Goal: Information Seeking & Learning: Check status

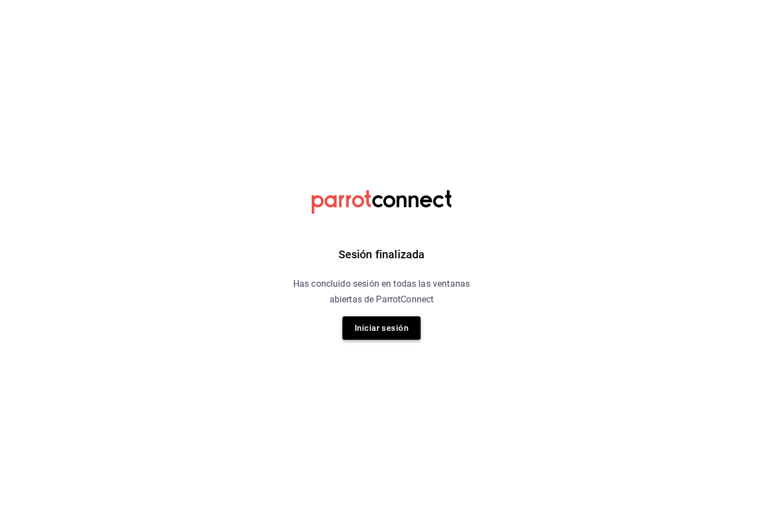
click at [400, 328] on button "Iniciar sesión" at bounding box center [381, 328] width 78 height 23
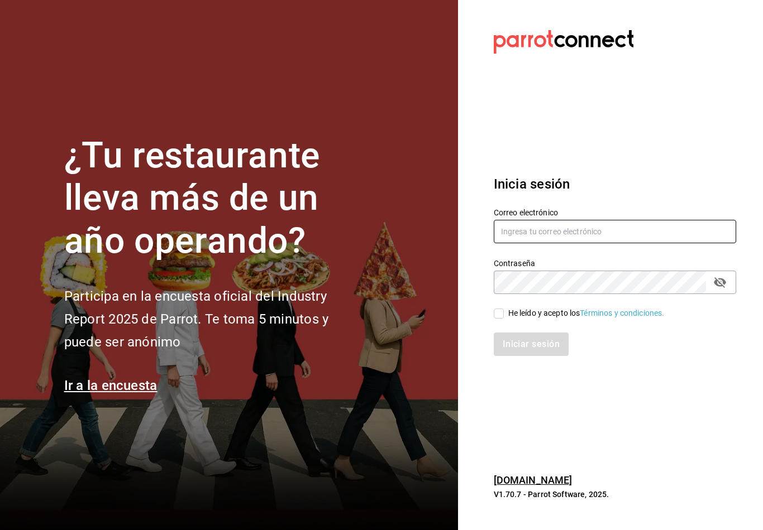
click at [543, 237] on input "text" at bounding box center [614, 231] width 242 height 23
type input "Dannasch916@gmail.com"
click at [497, 319] on input "He leído y acepto los Términos y condiciones." at bounding box center [498, 314] width 10 height 10
checkbox input "true"
click at [519, 366] on div "Inicia sesión Correo electrónico Dannasch916@gmail.com Contraseña Contraseña He…" at bounding box center [614, 265] width 242 height 209
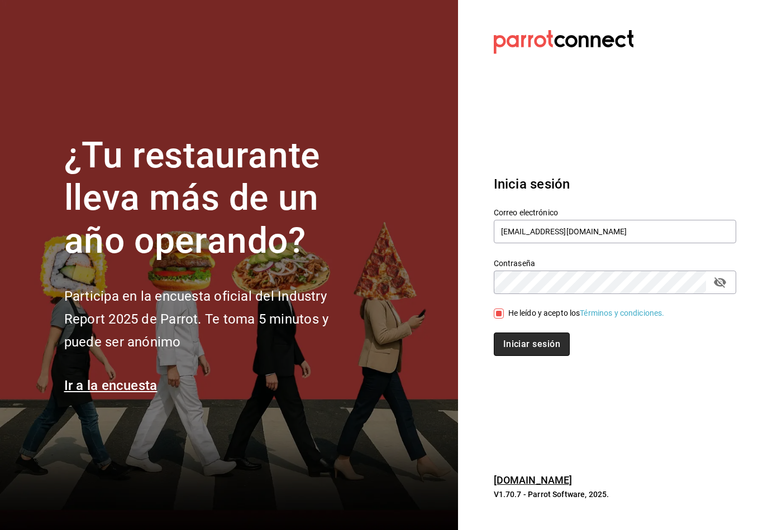
click at [520, 356] on button "Iniciar sesión" at bounding box center [531, 344] width 76 height 23
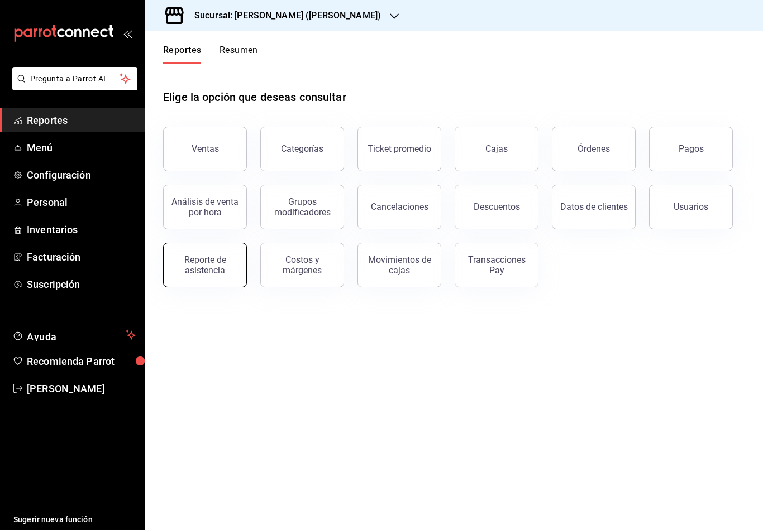
click at [210, 276] on button "Reporte de asistencia" at bounding box center [205, 265] width 84 height 45
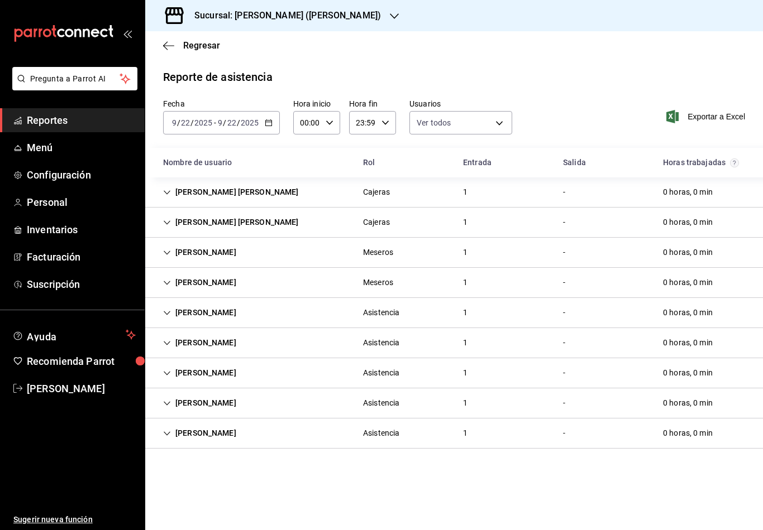
scroll to position [17, 0]
click at [165, 182] on div "[PERSON_NAME] [PERSON_NAME]" at bounding box center [231, 192] width 154 height 21
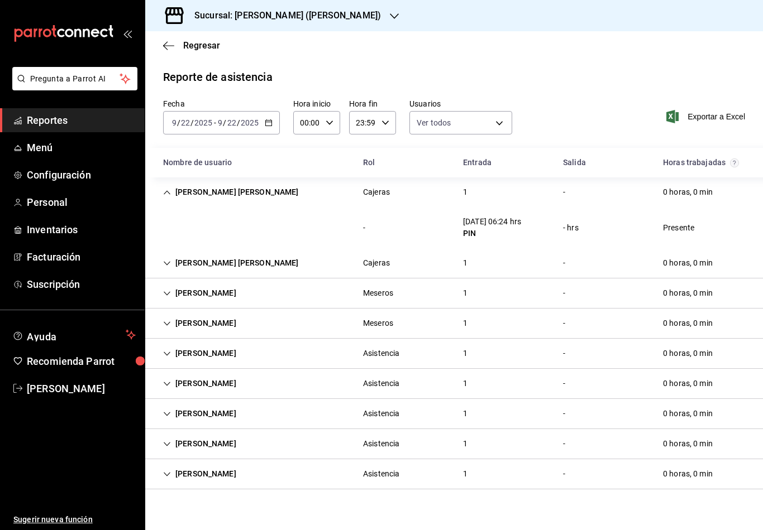
click at [165, 189] on icon "Cell" at bounding box center [167, 193] width 8 height 8
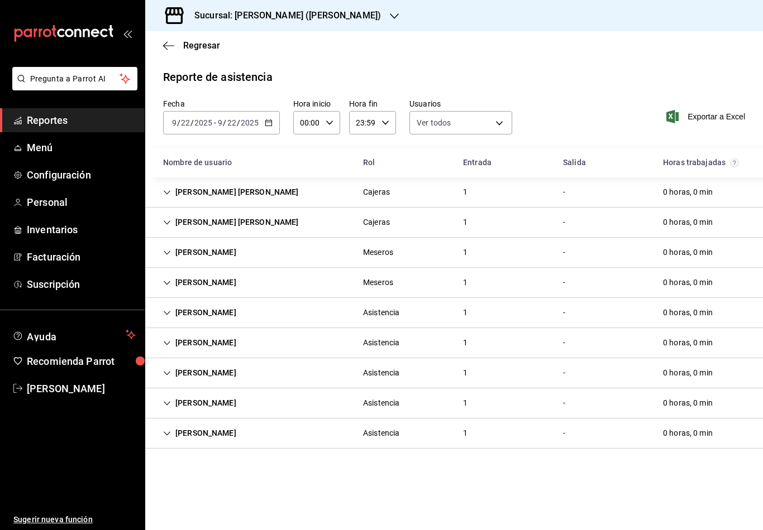
click at [189, 118] on input "22" at bounding box center [185, 122] width 10 height 9
click at [390, 17] on icon "button" at bounding box center [394, 16] width 9 height 6
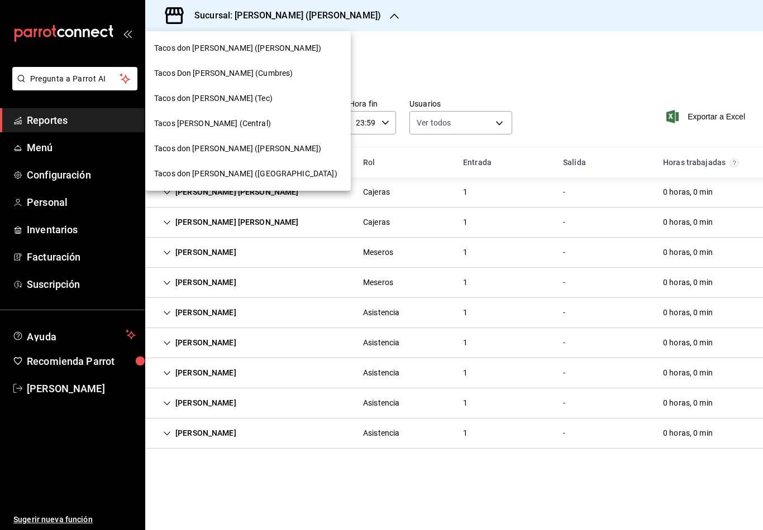
click at [249, 81] on div "Tacos [PERSON_NAME] (Cumbres)" at bounding box center [247, 73] width 205 height 25
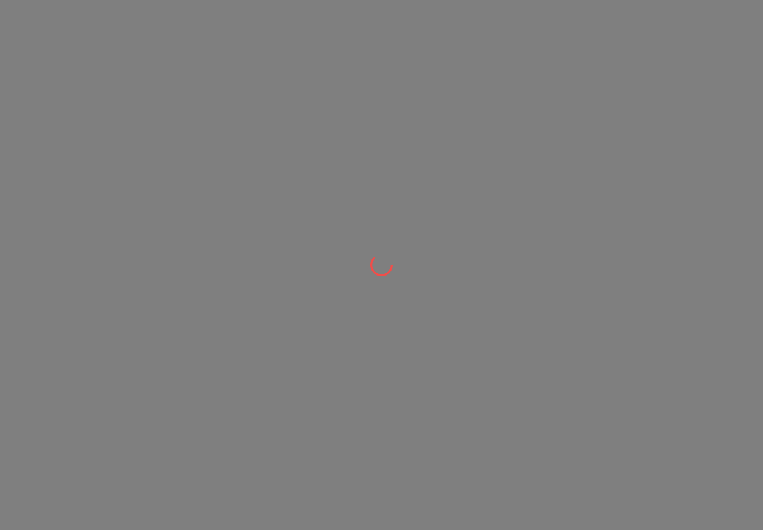
scroll to position [0, 0]
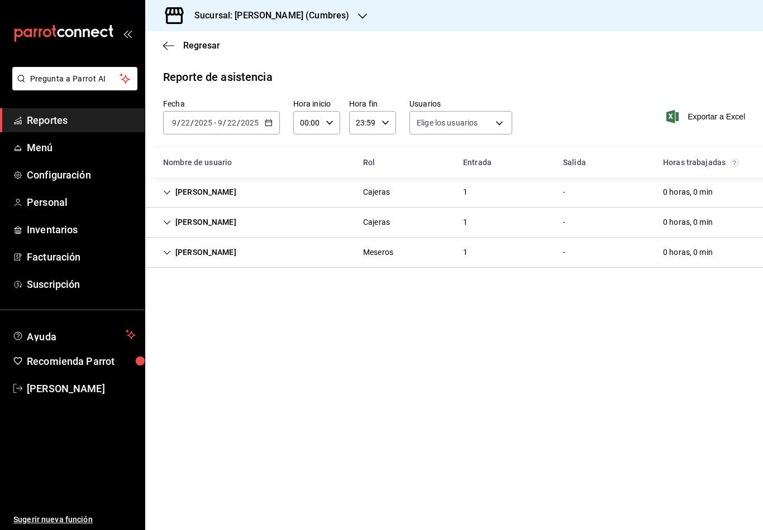
type input "0cf593d1-5539-49a1-9692-2fee09df5de3,aad07810-888b-4998-a43b-ac9dc7ac225d,aa617…"
click at [352, 18] on div "Sucursal: Tacos Don Pedro (Cumbres)" at bounding box center [262, 15] width 217 height 31
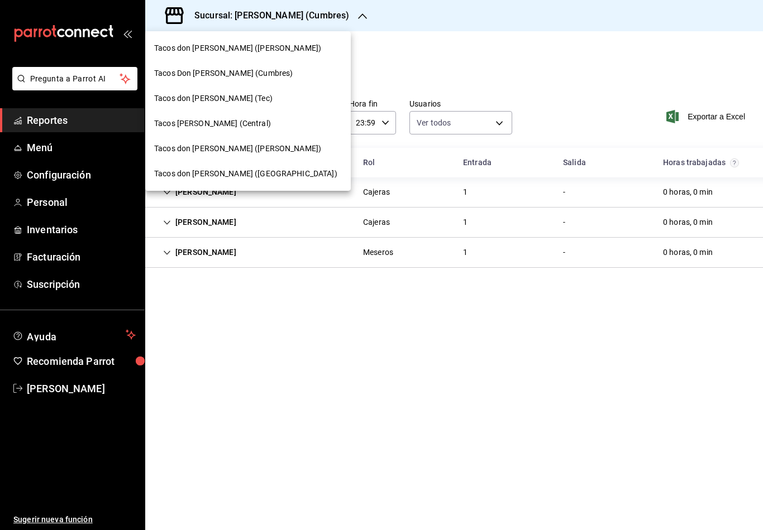
click at [234, 125] on span "Tacos Don Pedro (Central)" at bounding box center [212, 124] width 117 height 12
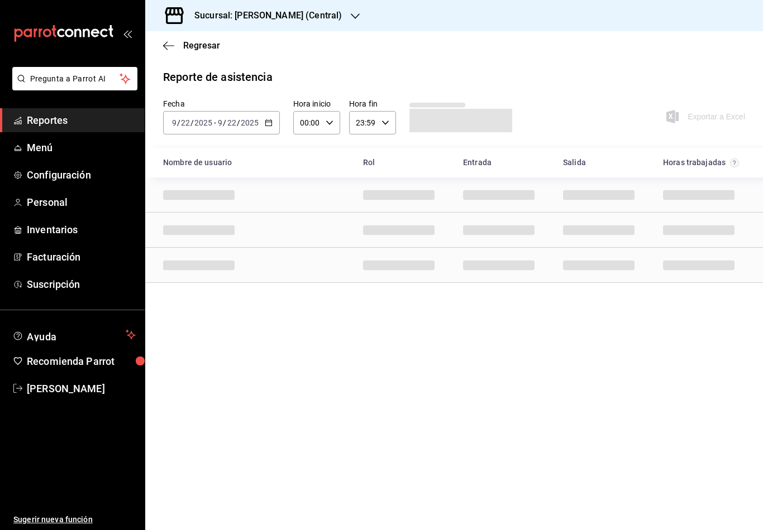
scroll to position [17, 0]
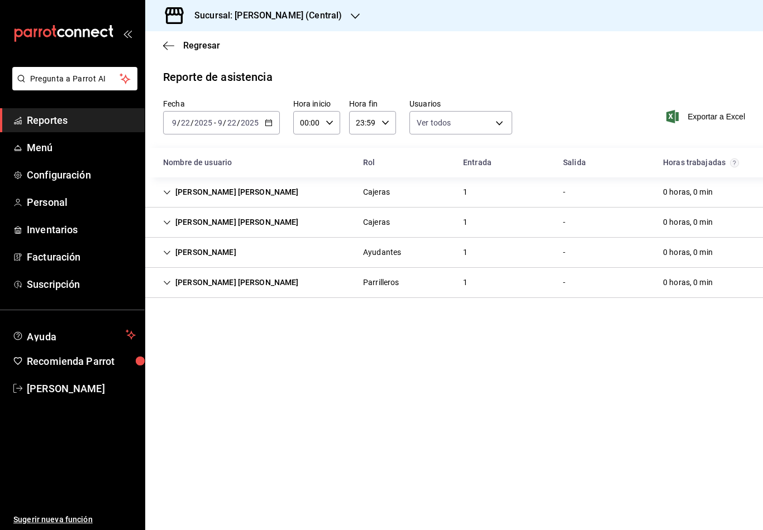
click at [342, 20] on div "Sucursal: Tacos Don Pedro (Central)" at bounding box center [259, 15] width 210 height 31
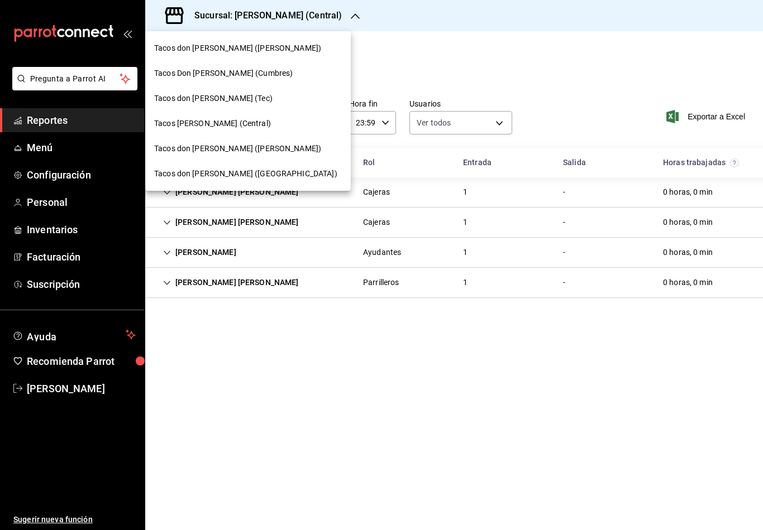
click at [259, 48] on span "Tacos don Pedro (bartolomeo)" at bounding box center [237, 48] width 167 height 12
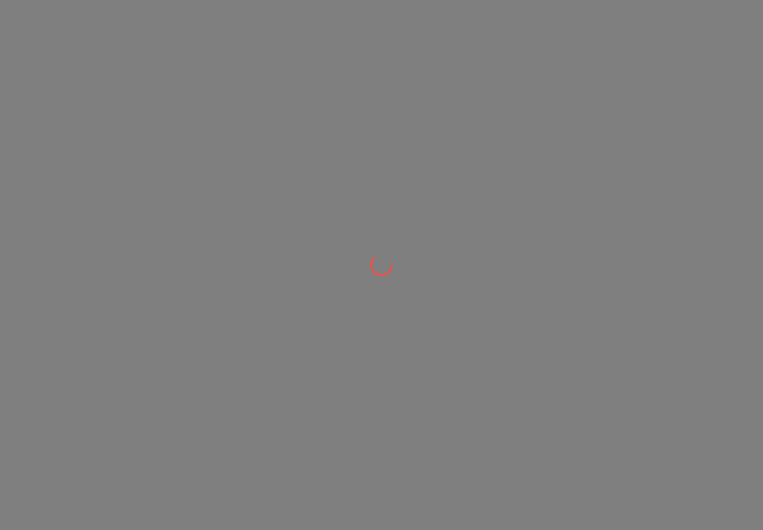
scroll to position [0, 0]
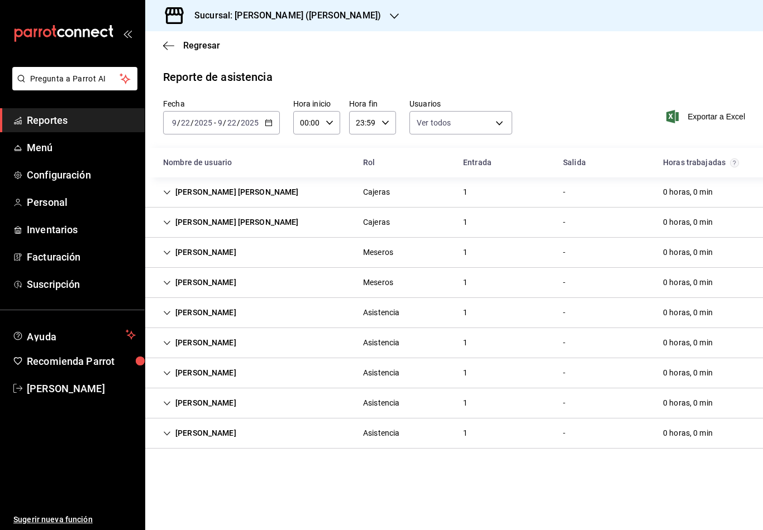
click at [357, 3] on div "Sucursal: Tacos don Pedro (bartolomeo)" at bounding box center [278, 15] width 249 height 31
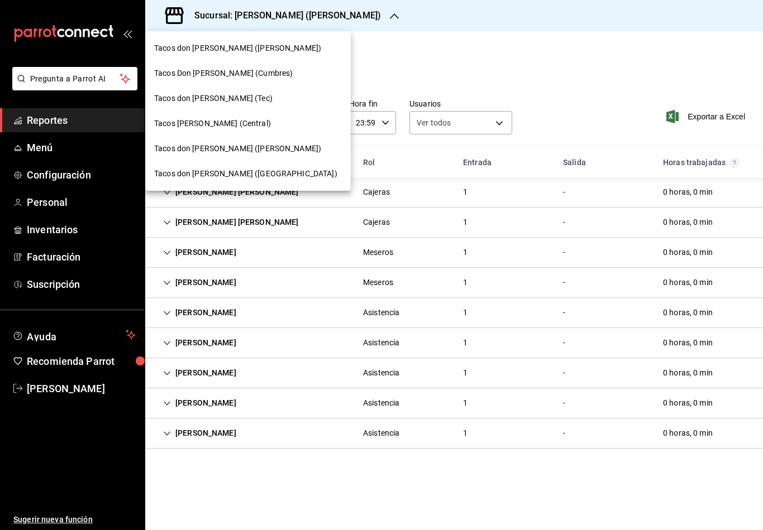
click at [257, 148] on div "Tacos don Pedro (Escobedo)" at bounding box center [248, 149] width 188 height 12
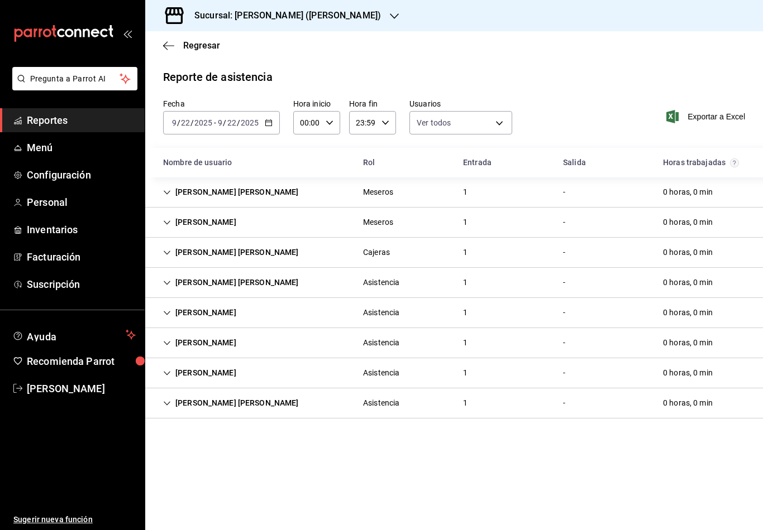
click at [390, 13] on icon "button" at bounding box center [394, 16] width 9 height 9
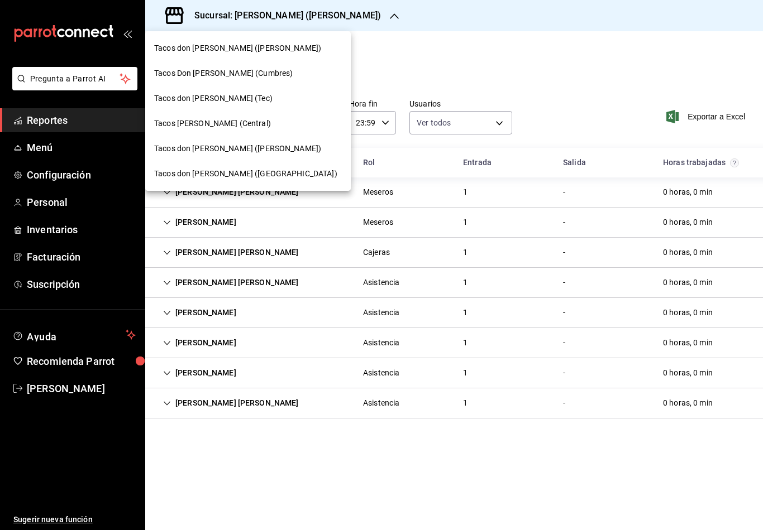
click at [249, 123] on div "Tacos Don Pedro (Central)" at bounding box center [248, 124] width 188 height 12
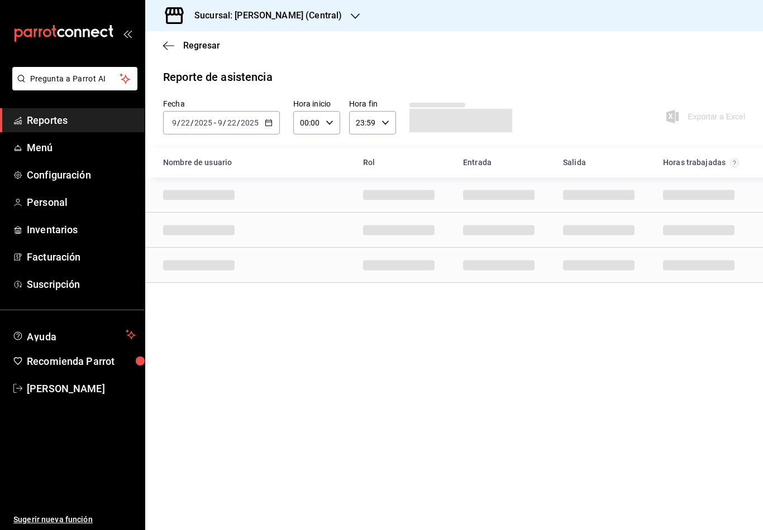
click at [356, 13] on icon "button" at bounding box center [355, 16] width 9 height 9
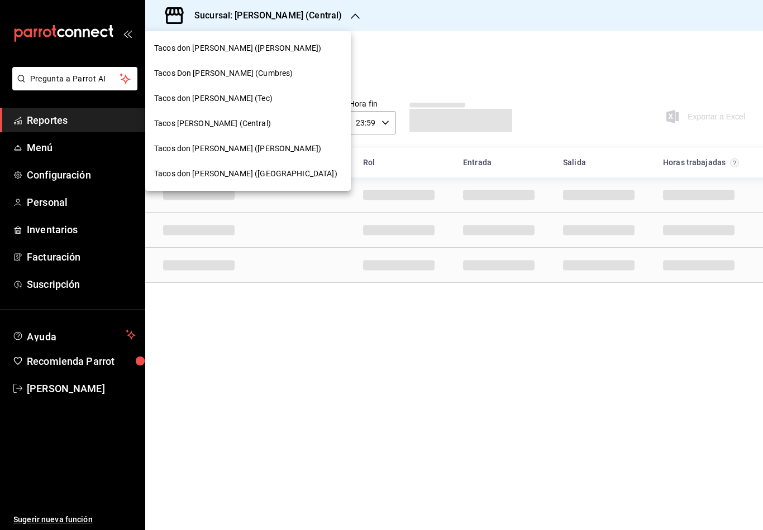
click at [266, 102] on div "Tacos don Pedro (Tec)" at bounding box center [248, 99] width 188 height 12
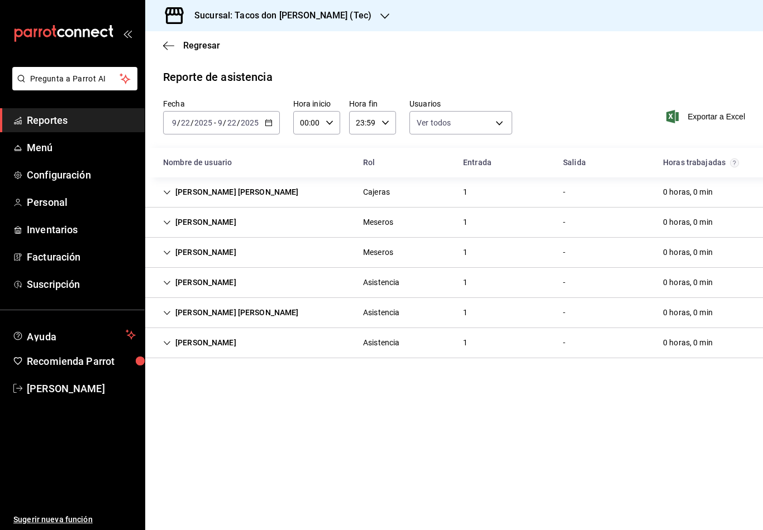
click at [323, 15] on h3 "Sucursal: Tacos don Pedro (Tec)" at bounding box center [278, 15] width 186 height 13
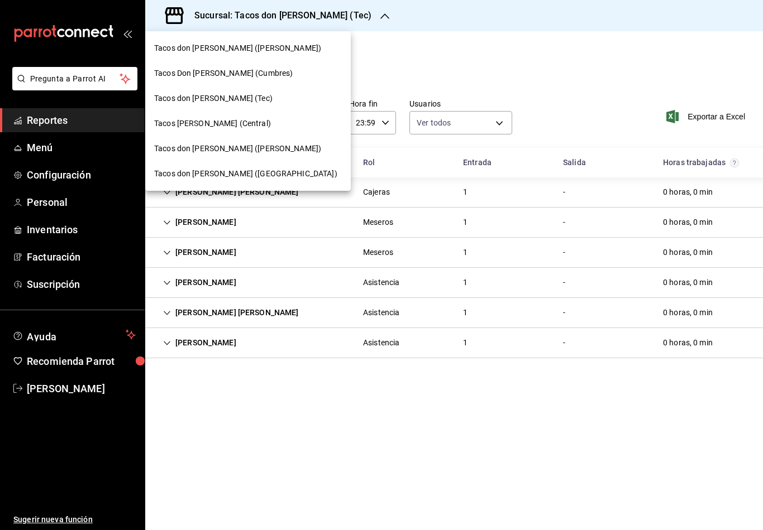
click at [259, 44] on span "Tacos don Pedro (bartolomeo)" at bounding box center [237, 48] width 167 height 12
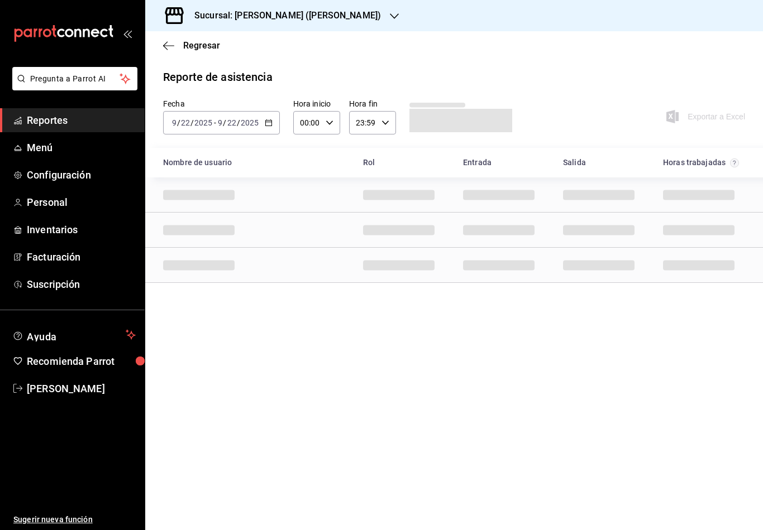
click at [196, 123] on input "2025" at bounding box center [203, 122] width 19 height 9
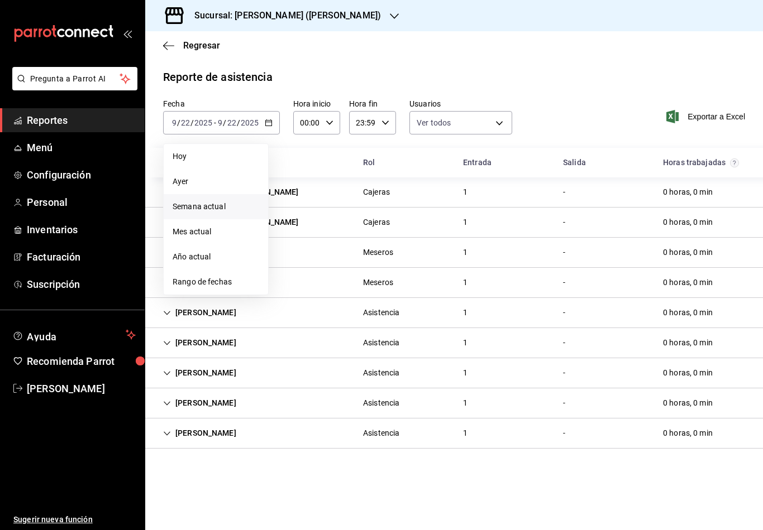
click at [209, 216] on li "Semana actual" at bounding box center [216, 206] width 104 height 25
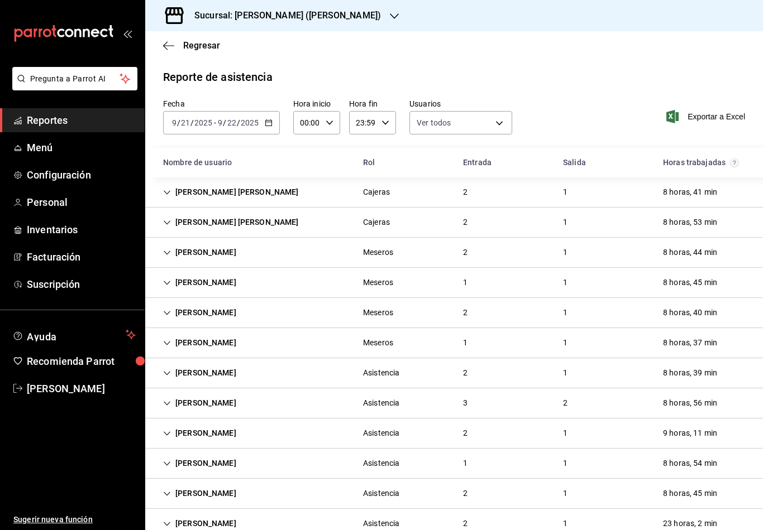
click at [189, 118] on input "21" at bounding box center [185, 122] width 10 height 9
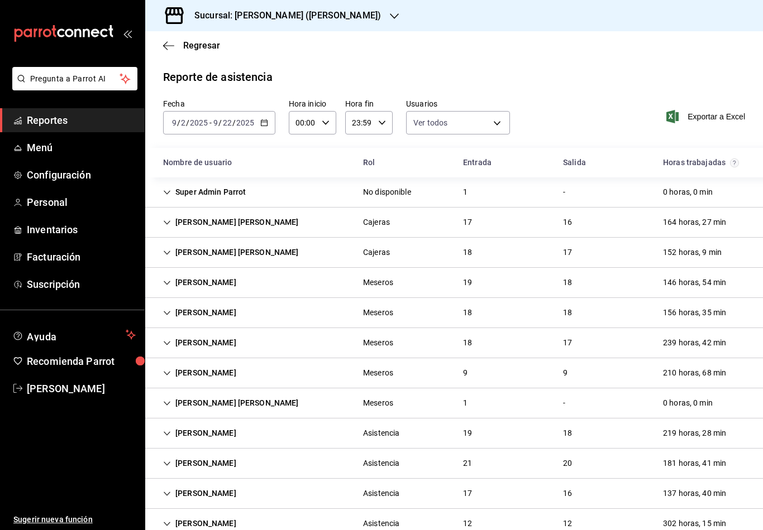
click at [184, 119] on input "2" at bounding box center [183, 122] width 6 height 9
click at [184, 121] on input "2" at bounding box center [183, 122] width 6 height 9
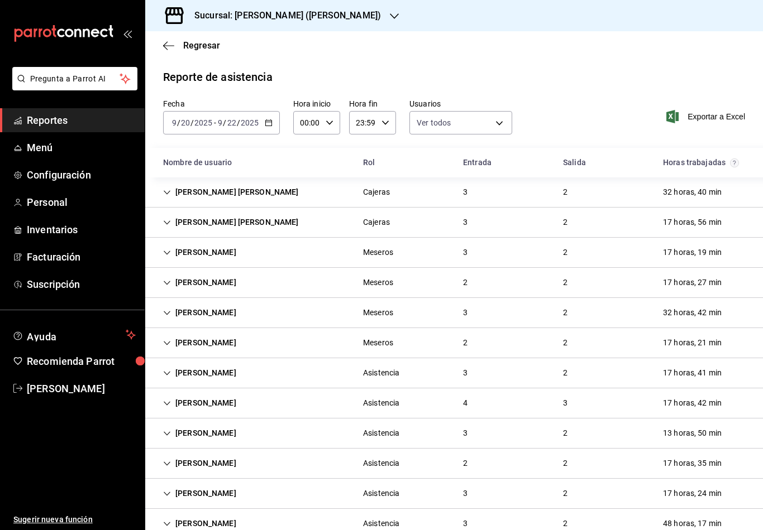
click at [647, 90] on div "Reporte de asistencia Fecha 2025-09-20 9 / 20 / 2025 - 2025-09-22 9 / 22 / 2025…" at bounding box center [453, 334] width 617 height 531
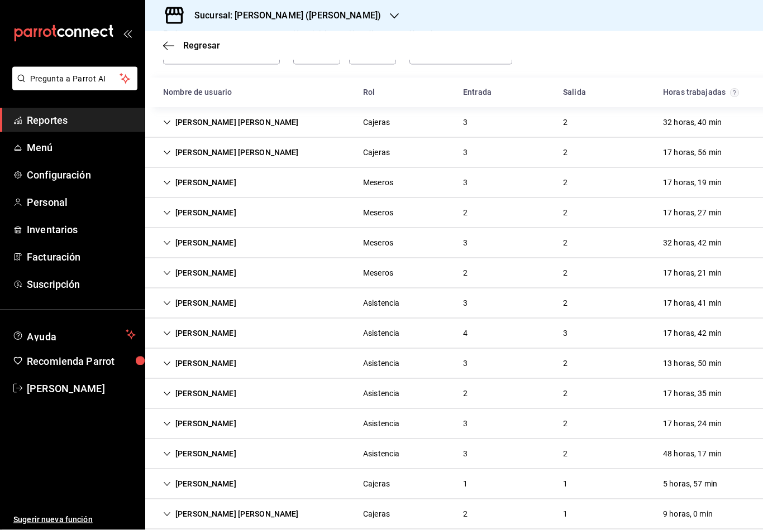
scroll to position [17, 0]
click at [167, 511] on icon "Cell" at bounding box center [167, 515] width 8 height 8
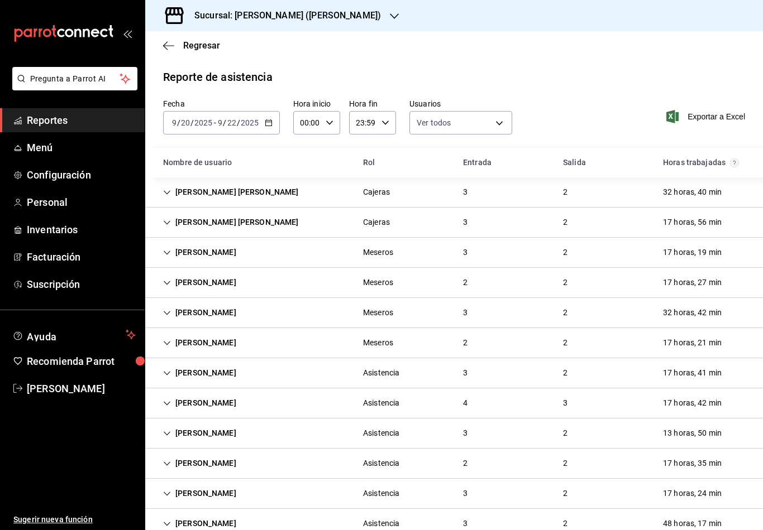
scroll to position [0, 0]
click at [390, 11] on div at bounding box center [394, 16] width 9 height 12
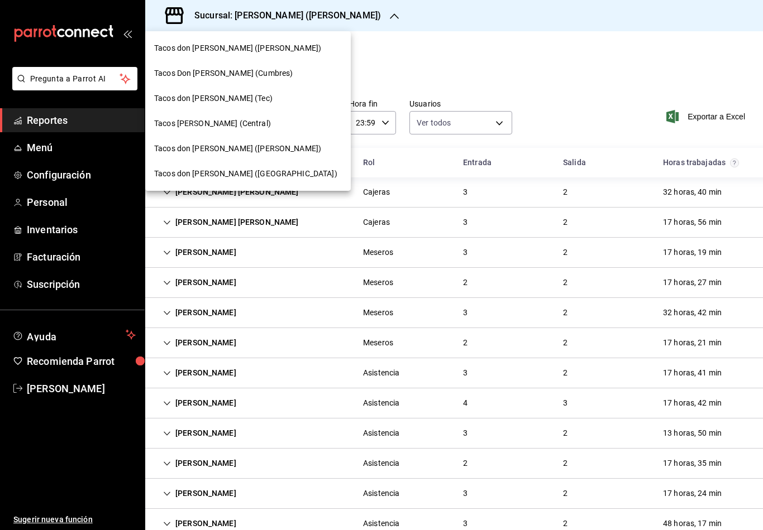
click at [252, 73] on span "Tacos Don [PERSON_NAME] (Cumbres)" at bounding box center [223, 74] width 138 height 12
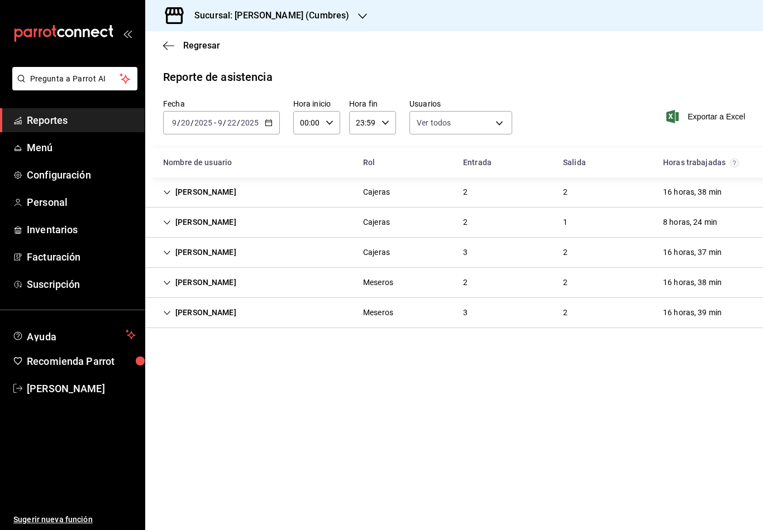
click at [166, 220] on icon "Cell" at bounding box center [167, 223] width 8 height 8
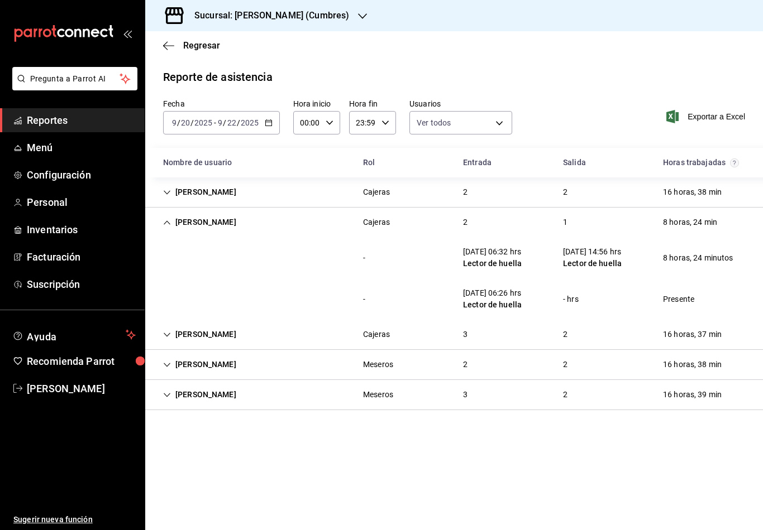
click at [167, 222] on icon "Cell" at bounding box center [167, 223] width 8 height 8
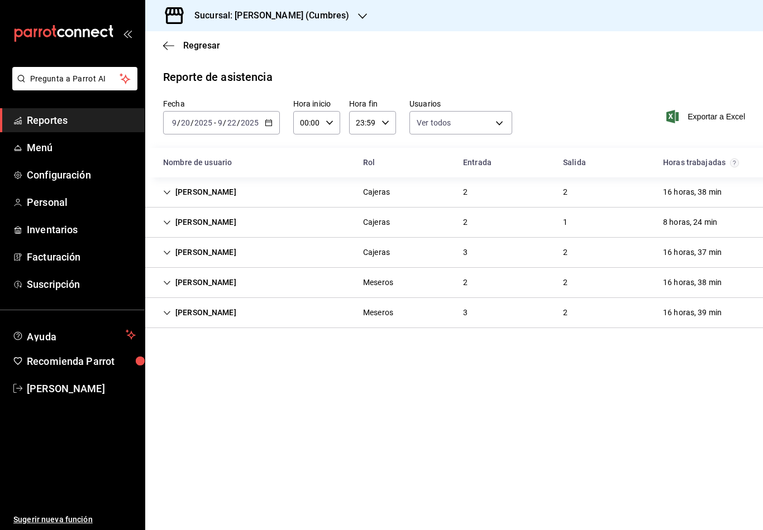
click at [167, 257] on div "Alejandra Hernandez" at bounding box center [199, 252] width 91 height 21
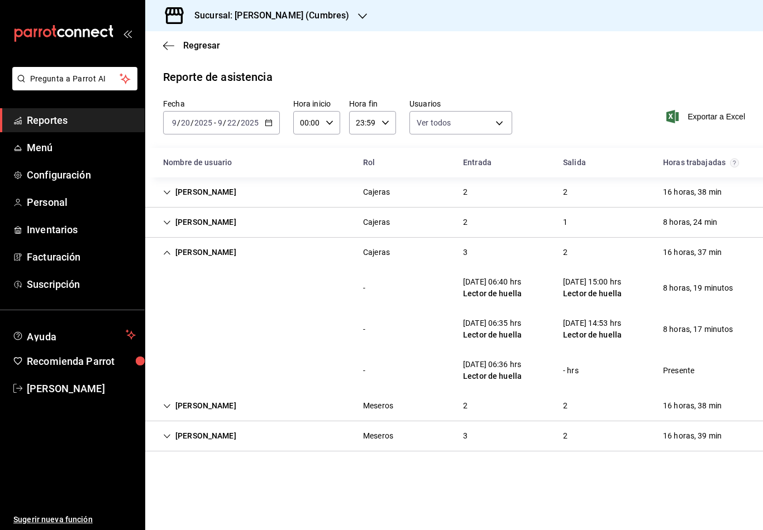
click at [168, 256] on icon "Cell" at bounding box center [167, 253] width 8 height 8
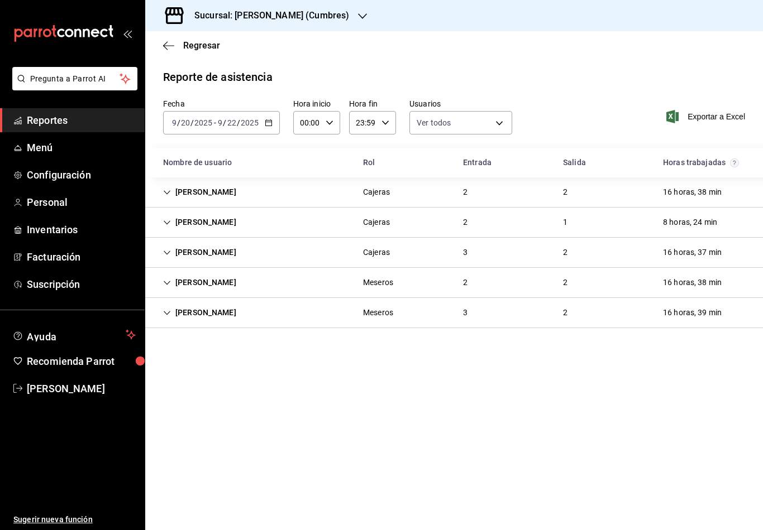
click at [170, 191] on icon "Cell" at bounding box center [167, 192] width 7 height 4
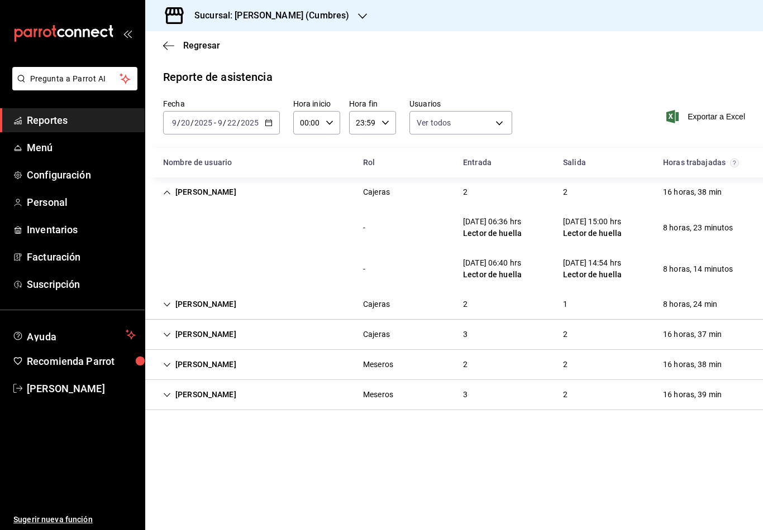
click at [170, 192] on icon "Cell" at bounding box center [167, 193] width 8 height 8
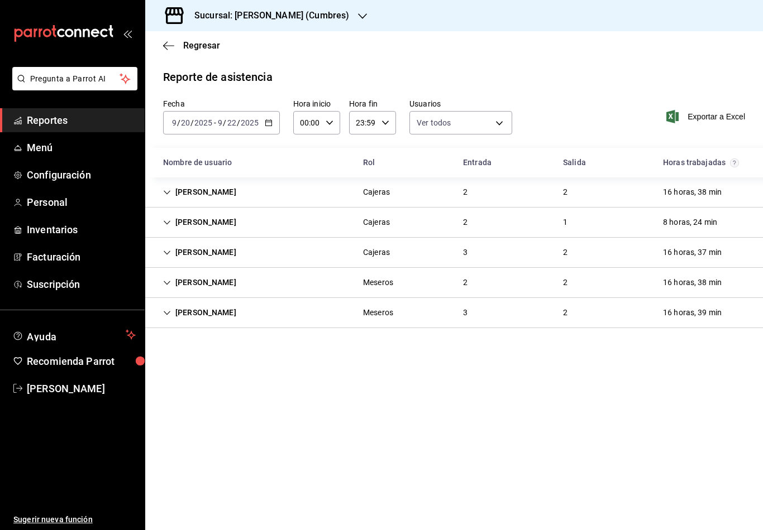
click at [166, 226] on icon "Cell" at bounding box center [167, 223] width 8 height 8
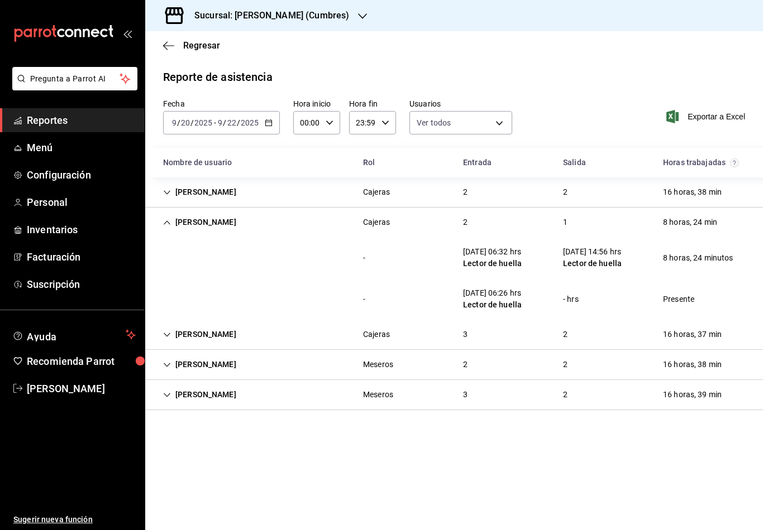
click at [167, 226] on icon "Cell" at bounding box center [167, 223] width 8 height 8
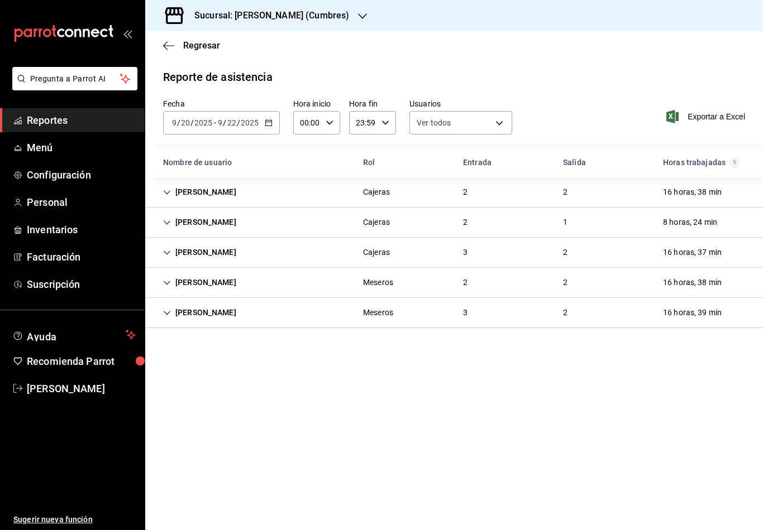
scroll to position [2, 0]
click at [172, 190] on div "Karla Ornelas" at bounding box center [199, 192] width 91 height 21
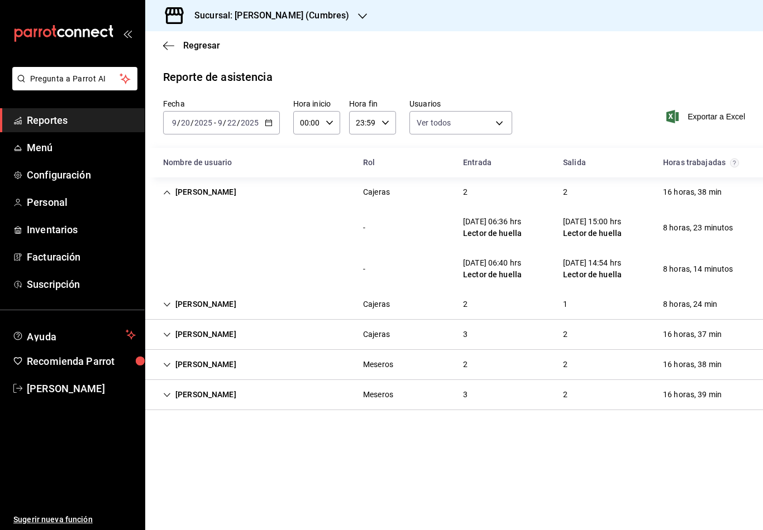
click at [166, 306] on icon "Cell" at bounding box center [167, 305] width 8 height 8
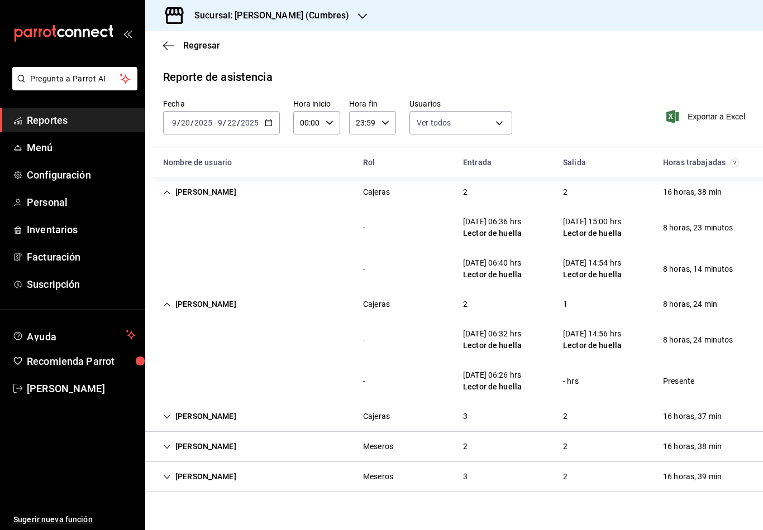
click at [359, 17] on icon "button" at bounding box center [362, 16] width 9 height 9
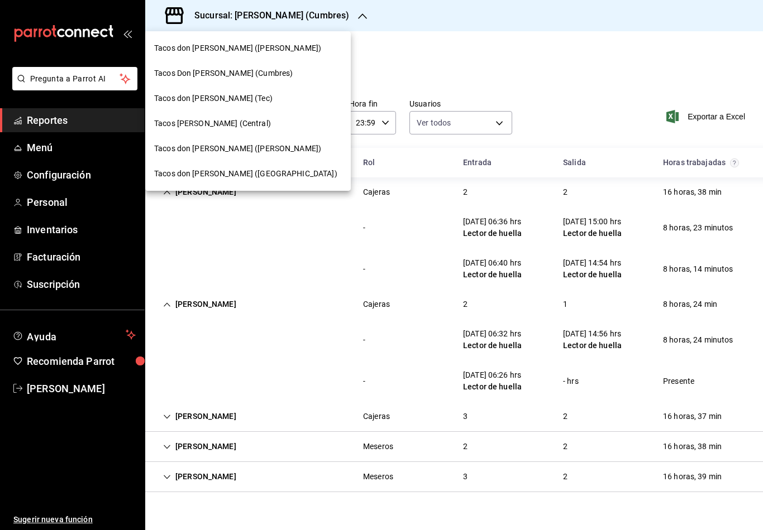
click at [255, 102] on div "Tacos don [PERSON_NAME] (Tec)" at bounding box center [248, 99] width 188 height 12
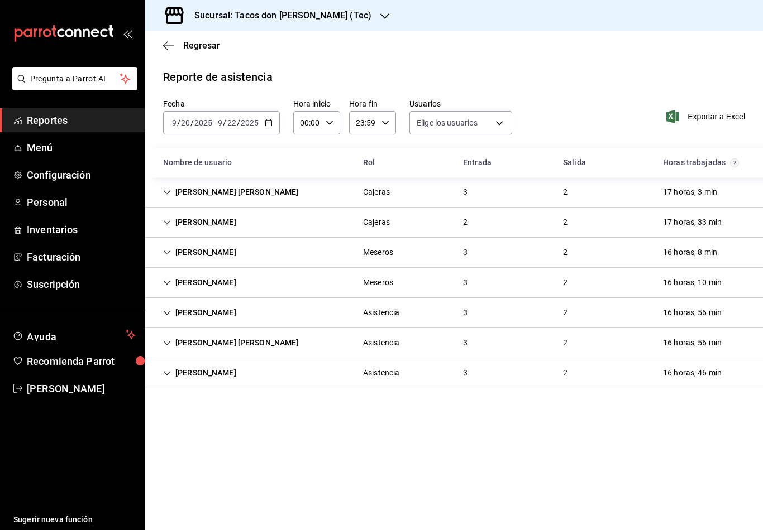
type input "0cf593d1-5539-49a1-9692-2fee09df5de3,aad07810-888b-4998-a43b-ac9dc7ac225d,aa617…"
click at [172, 222] on div "Graciela MArtinez Garza" at bounding box center [199, 222] width 91 height 21
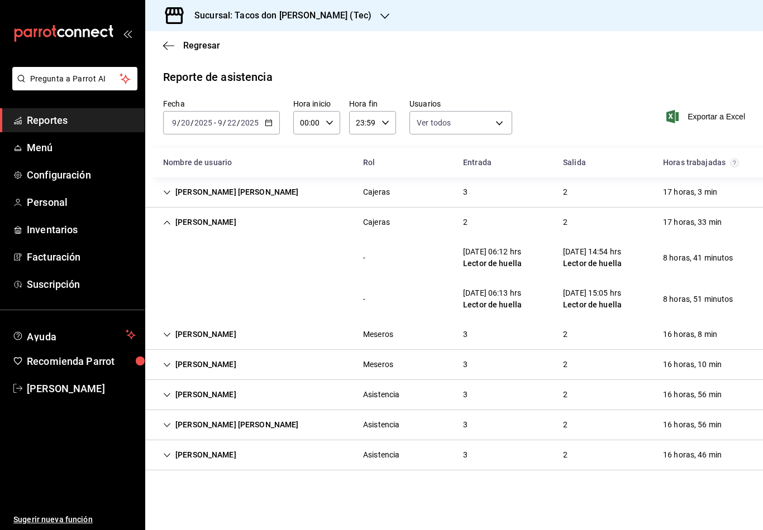
click at [169, 223] on icon "Cell" at bounding box center [167, 223] width 8 height 8
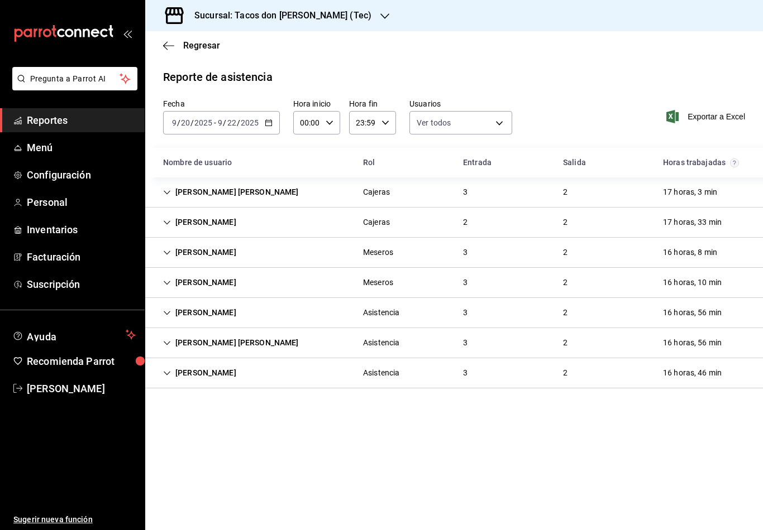
click at [380, 13] on icon "button" at bounding box center [384, 16] width 9 height 9
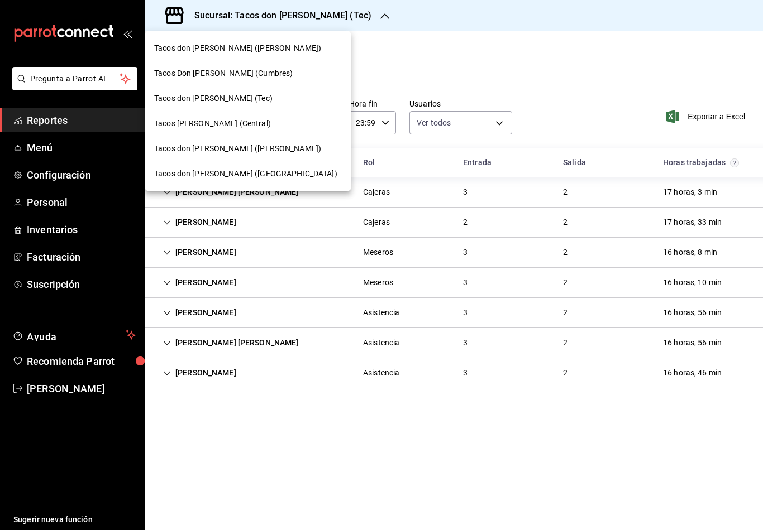
click at [261, 125] on div "Tacos [PERSON_NAME] (Central)" at bounding box center [248, 124] width 188 height 12
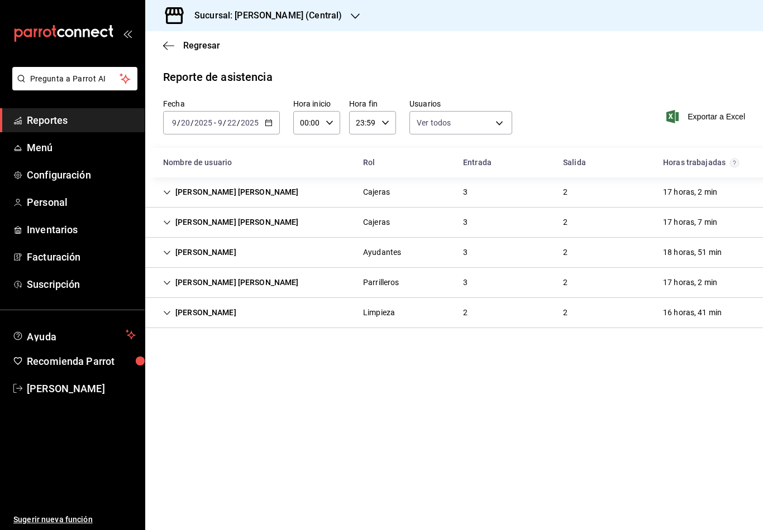
click at [166, 311] on icon "Cell" at bounding box center [167, 313] width 8 height 8
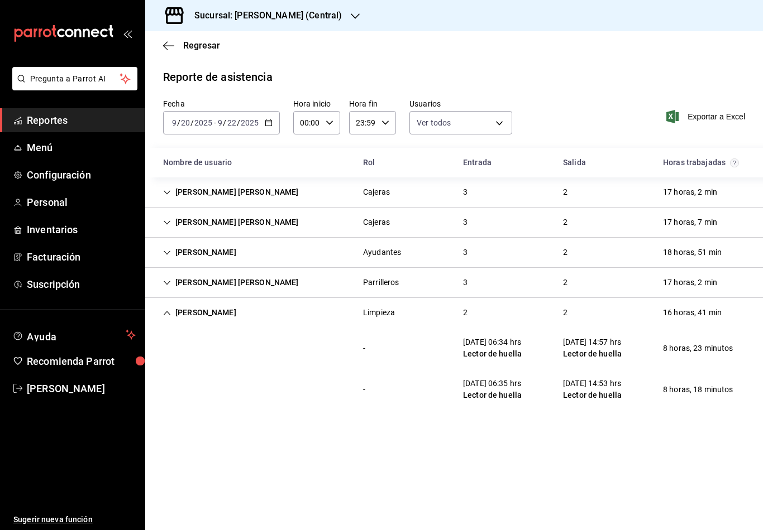
click at [342, 23] on div "Sucursal: Tacos Don Pedro (Central)" at bounding box center [259, 15] width 210 height 31
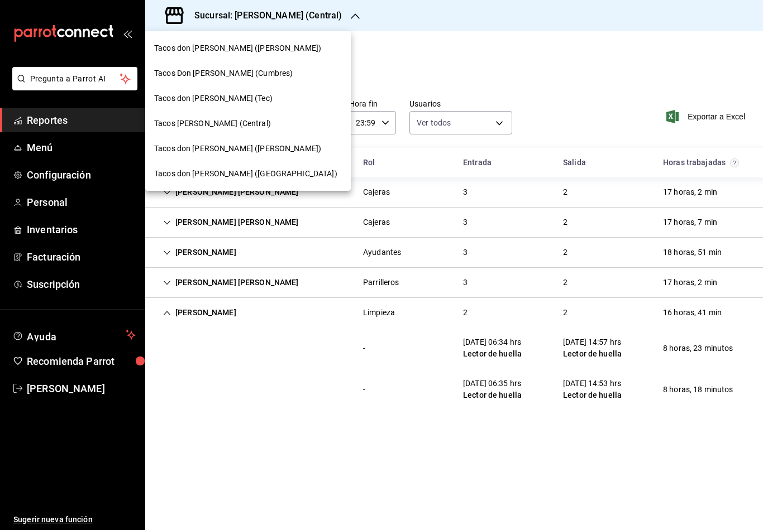
click at [244, 152] on span "Tacos don [PERSON_NAME] ([PERSON_NAME])" at bounding box center [237, 149] width 167 height 12
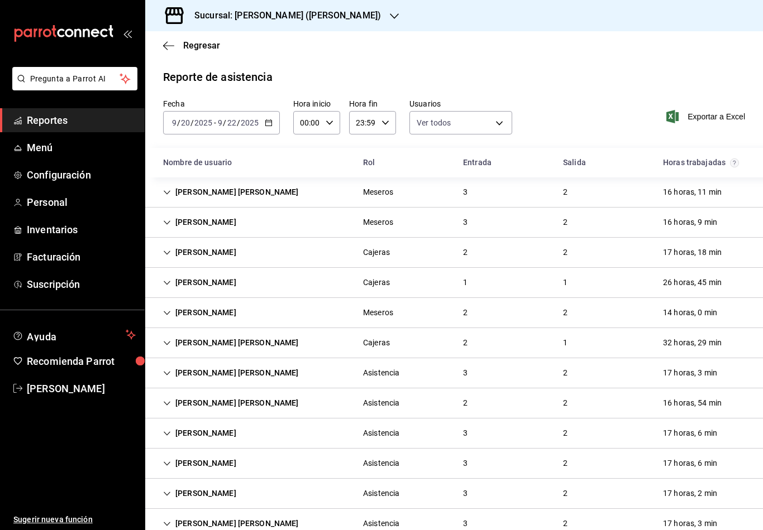
click at [179, 256] on div "Dominic Tamez" at bounding box center [199, 252] width 91 height 21
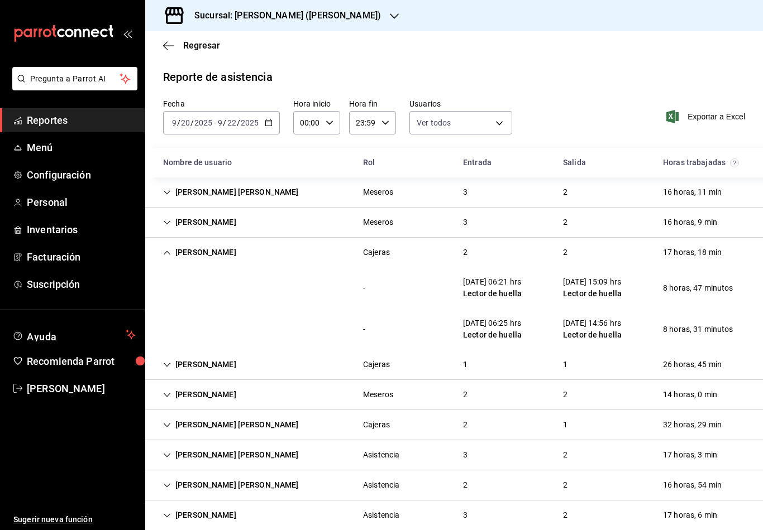
click at [174, 255] on div "Dominic Tamez" at bounding box center [199, 252] width 91 height 21
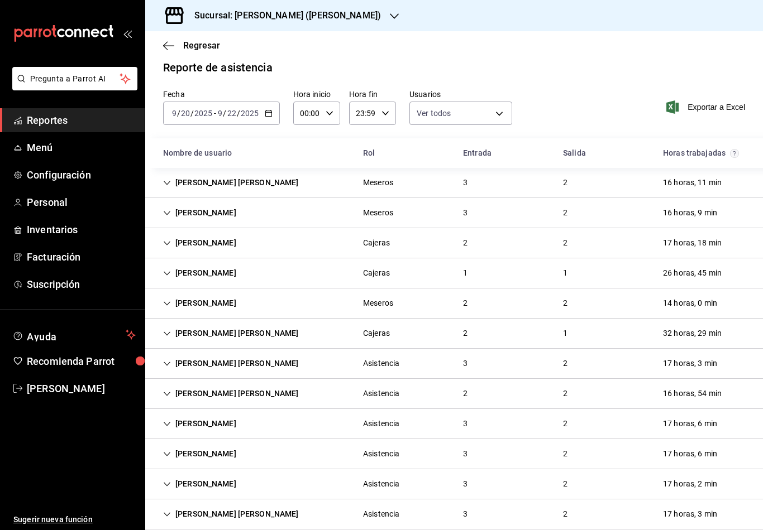
click at [173, 332] on div "Eduardo Yosef Ramirez Muñoz" at bounding box center [231, 333] width 154 height 21
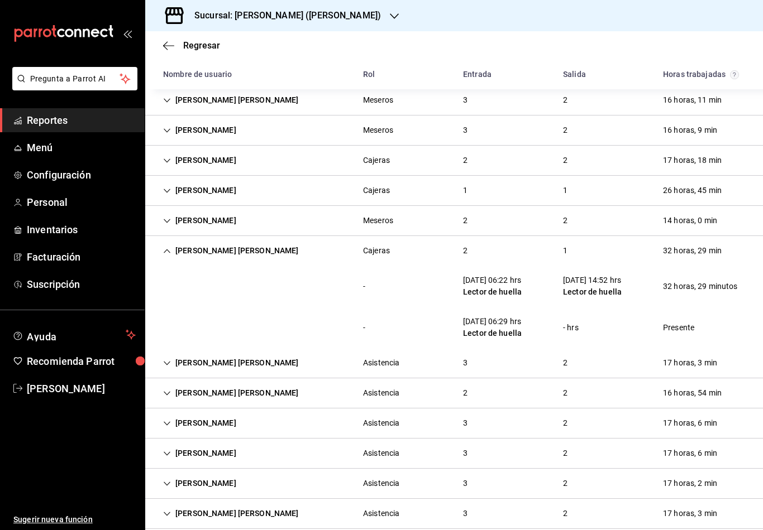
scroll to position [92, 0]
click at [168, 396] on icon "Cell" at bounding box center [167, 394] width 8 height 8
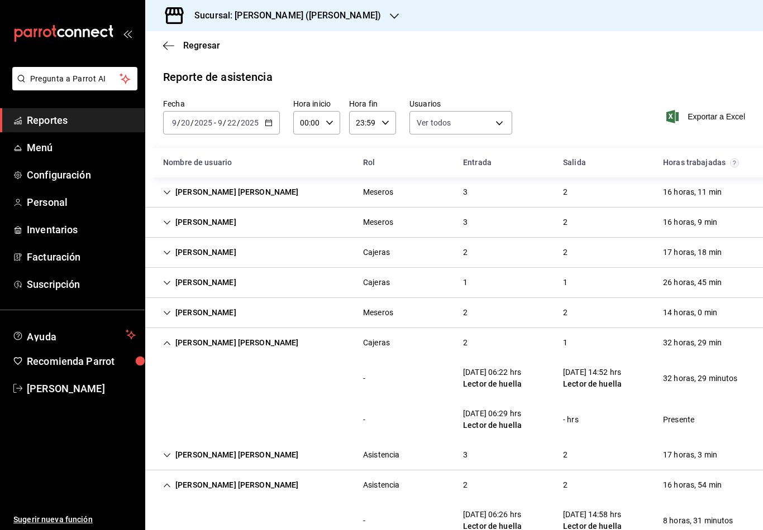
scroll to position [-2, 0]
click at [352, 21] on div "Sucursal: Tacos don Pedro (Escobedo)" at bounding box center [278, 15] width 249 height 31
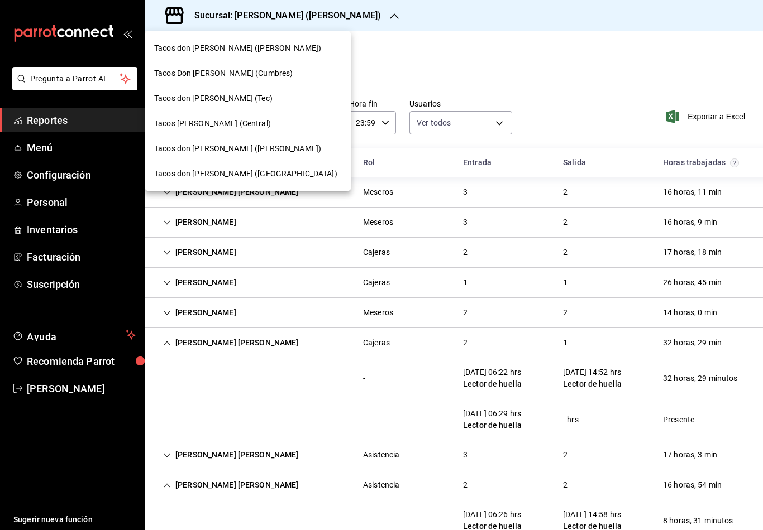
scroll to position [0, 0]
click at [267, 175] on div "Tacos don [PERSON_NAME] ([GEOGRAPHIC_DATA])" at bounding box center [248, 174] width 188 height 12
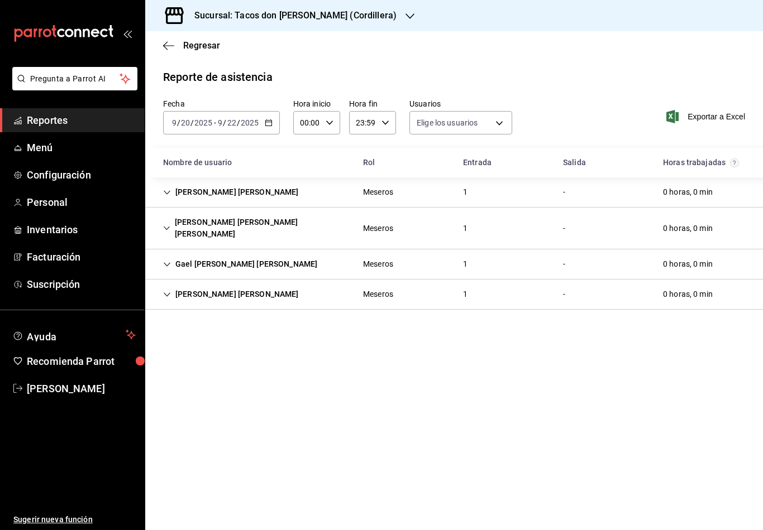
type input "0cf593d1-5539-49a1-9692-2fee09df5de3,aad07810-888b-4998-a43b-ac9dc7ac225d,aa617…"
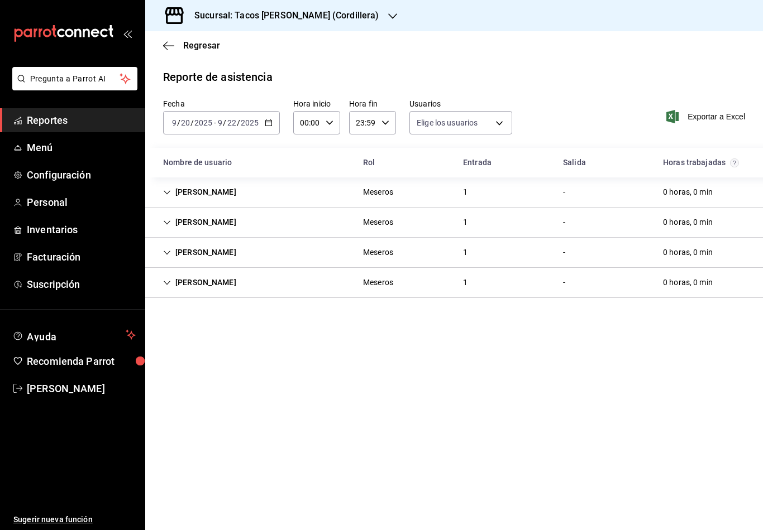
type input "0cf593d1-5539-49a1-9692-2fee09df5de3,aad07810-888b-4998-a43b-ac9dc7ac225d,aa617…"
click at [388, 12] on icon "button" at bounding box center [392, 16] width 9 height 9
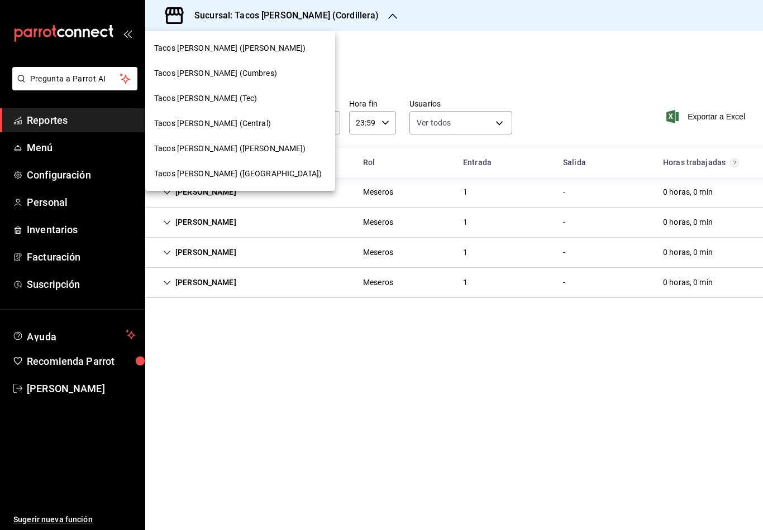
click at [308, 48] on div "Tacos don [PERSON_NAME] ([PERSON_NAME])" at bounding box center [240, 48] width 190 height 25
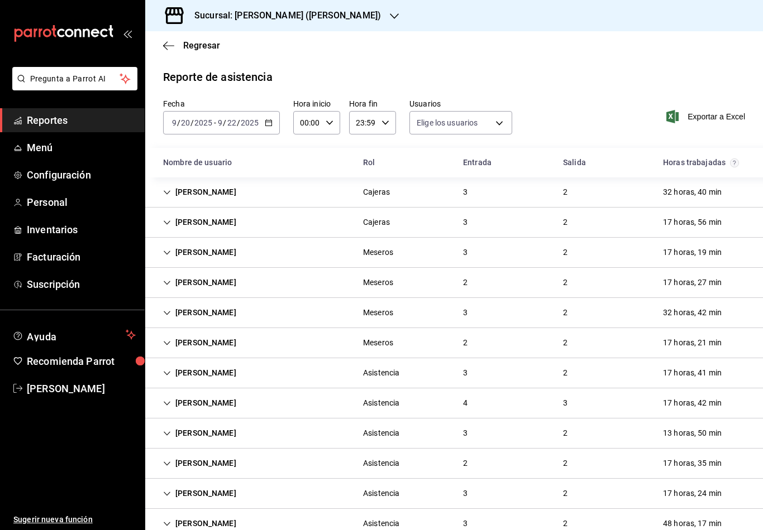
type input "0cf593d1-5539-49a1-9692-2fee09df5de3,aad07810-888b-4998-a43b-ac9dc7ac225d,aa617…"
click at [360, 13] on div "Sucursal: [PERSON_NAME] ([PERSON_NAME])" at bounding box center [278, 15] width 249 height 31
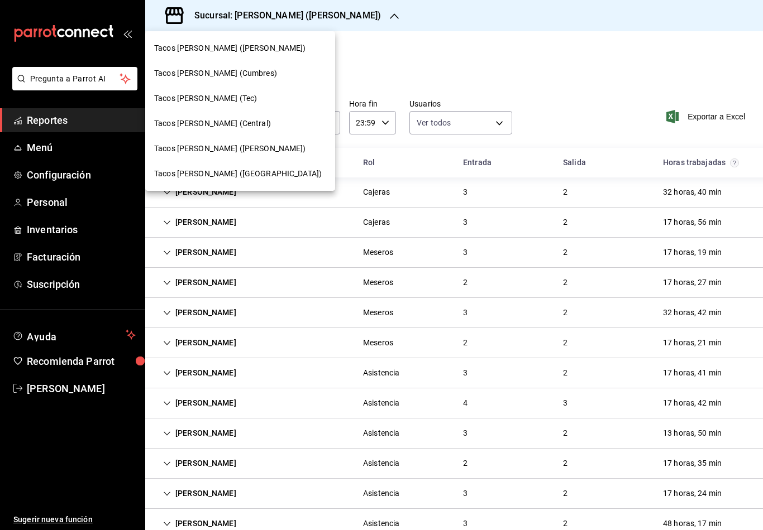
click at [247, 180] on div "Tacos don [PERSON_NAME] ([GEOGRAPHIC_DATA])" at bounding box center [240, 173] width 190 height 25
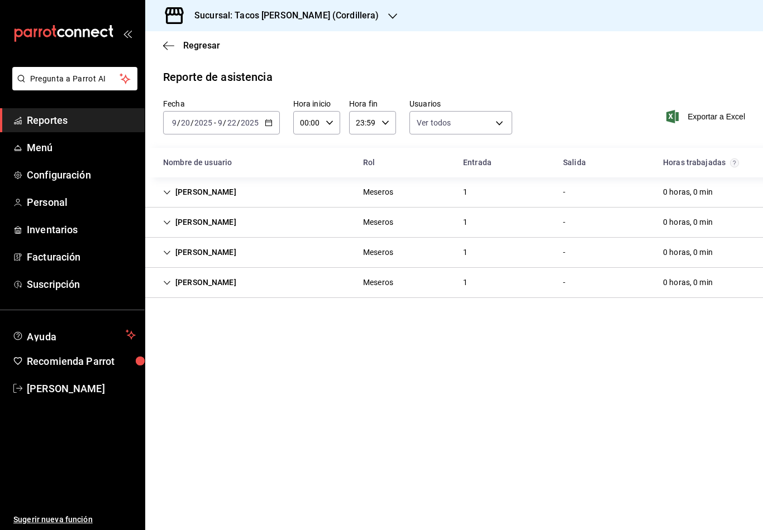
click at [267, 123] on icon "button" at bounding box center [269, 123] width 8 height 8
click at [186, 158] on span "Hoy" at bounding box center [215, 157] width 87 height 12
click at [169, 193] on icon "Cell" at bounding box center [167, 193] width 8 height 8
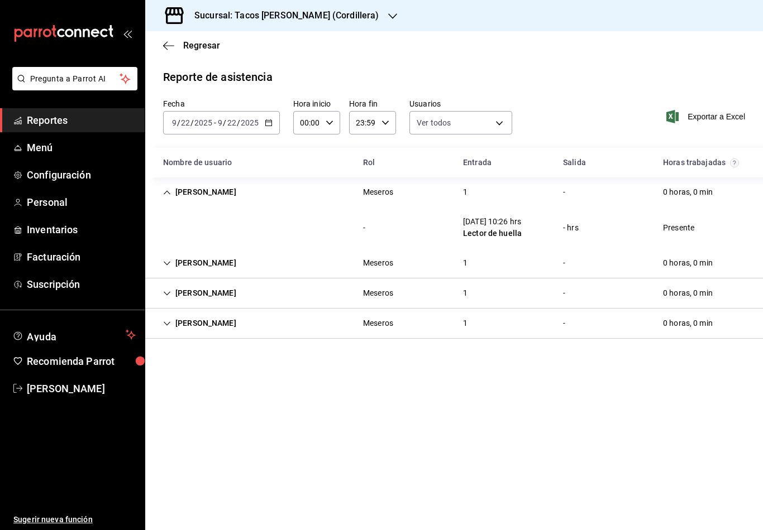
click at [169, 194] on icon "Cell" at bounding box center [167, 193] width 8 height 8
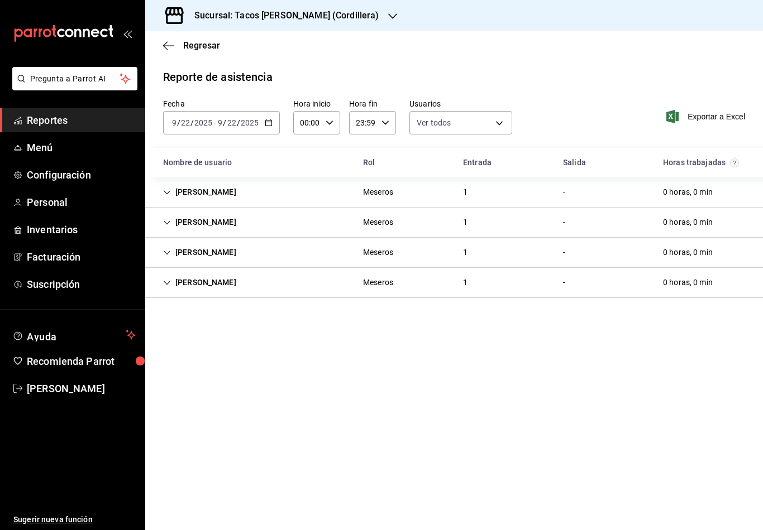
click at [171, 220] on div "[PERSON_NAME]" at bounding box center [199, 222] width 91 height 21
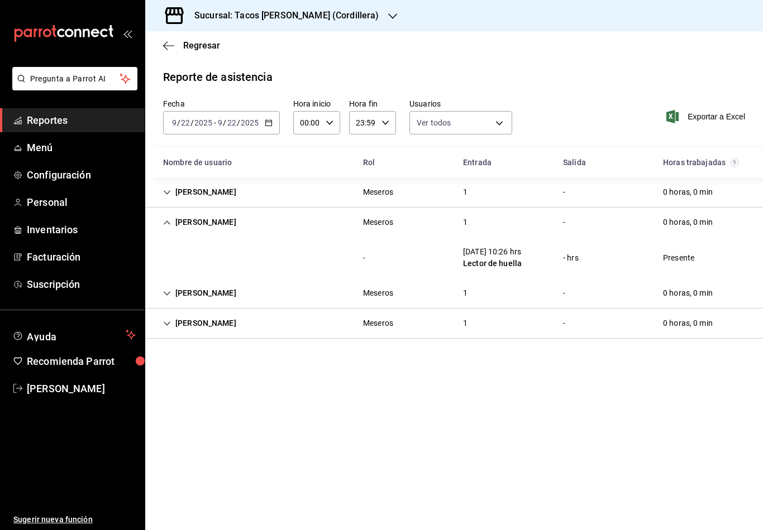
click at [171, 220] on icon "Cell" at bounding box center [167, 223] width 8 height 8
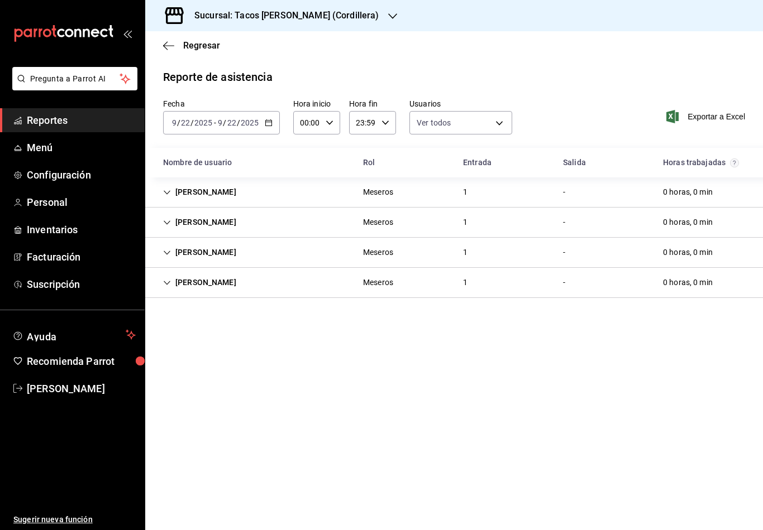
click at [167, 260] on div "[PERSON_NAME]" at bounding box center [199, 252] width 91 height 21
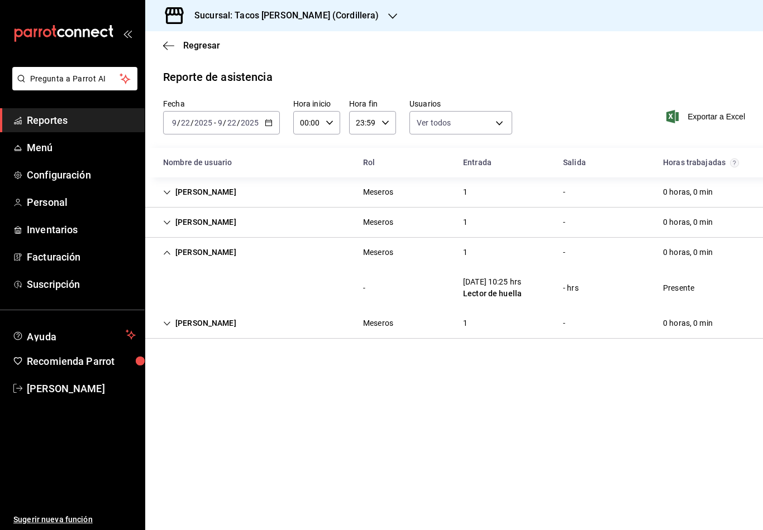
click at [167, 257] on div "[PERSON_NAME]" at bounding box center [199, 252] width 91 height 21
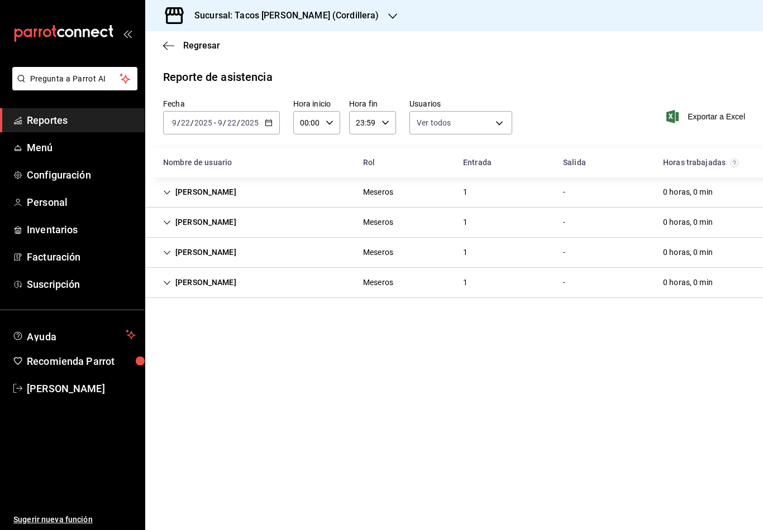
click at [171, 284] on div "[PERSON_NAME]" at bounding box center [199, 282] width 91 height 21
click at [171, 284] on icon "Cell" at bounding box center [167, 283] width 8 height 8
click at [363, 22] on div "Sucursal: Tacos [PERSON_NAME] (Cordillera)" at bounding box center [277, 15] width 247 height 31
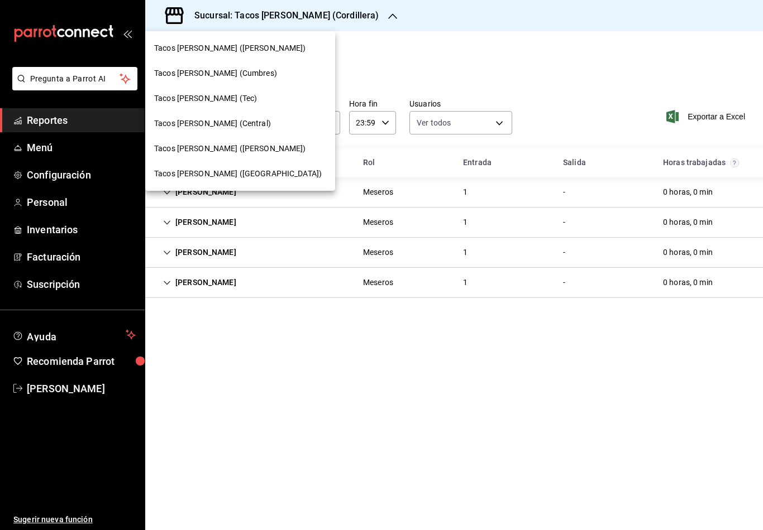
click at [262, 128] on div "Tacos Don Pedro (Central)" at bounding box center [240, 124] width 172 height 12
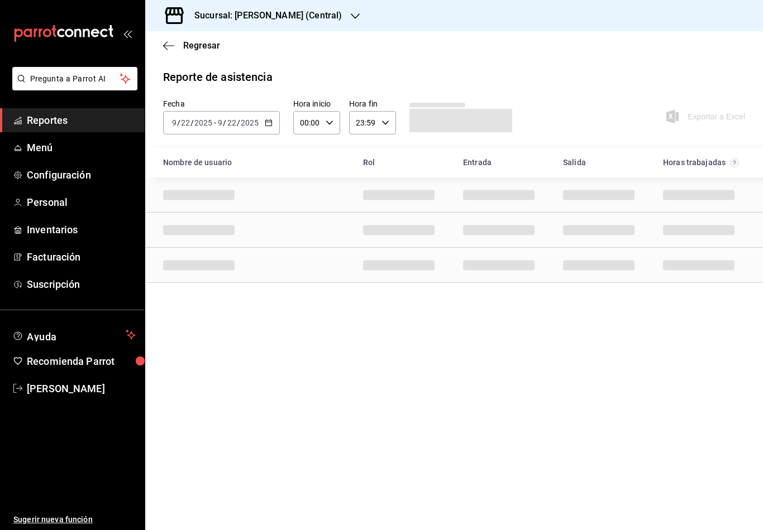
click at [268, 123] on icon "button" at bounding box center [269, 123] width 8 height 8
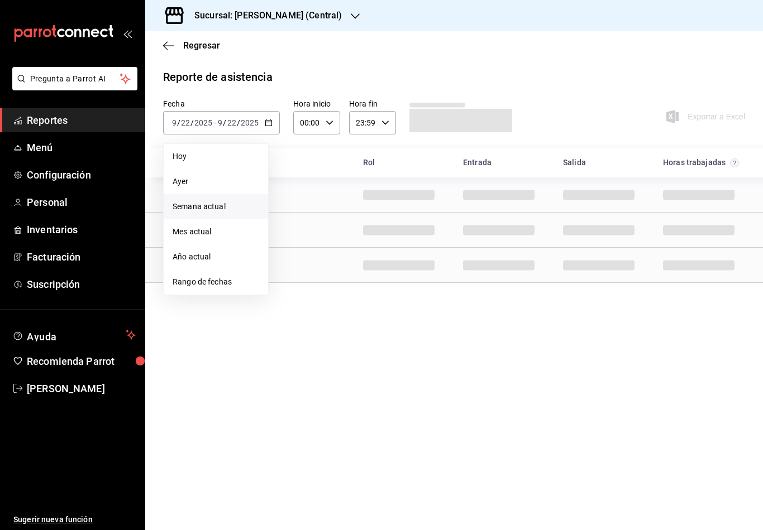
click at [200, 209] on span "Semana actual" at bounding box center [215, 207] width 87 height 12
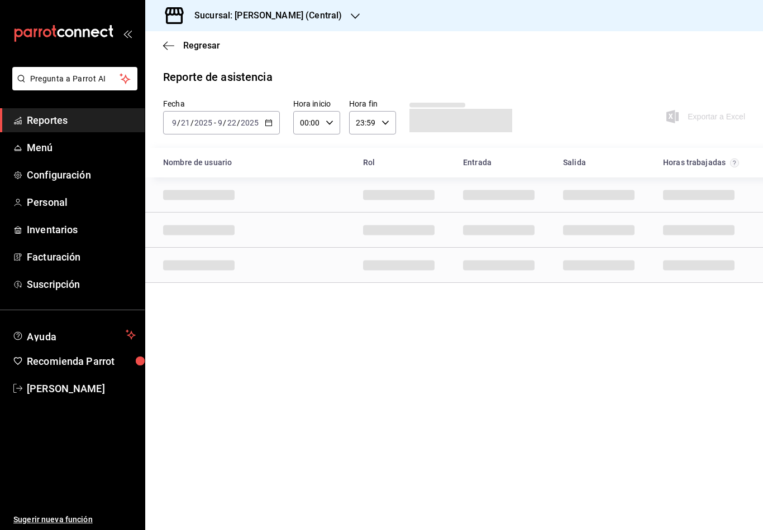
click at [186, 121] on input "21" at bounding box center [185, 122] width 10 height 9
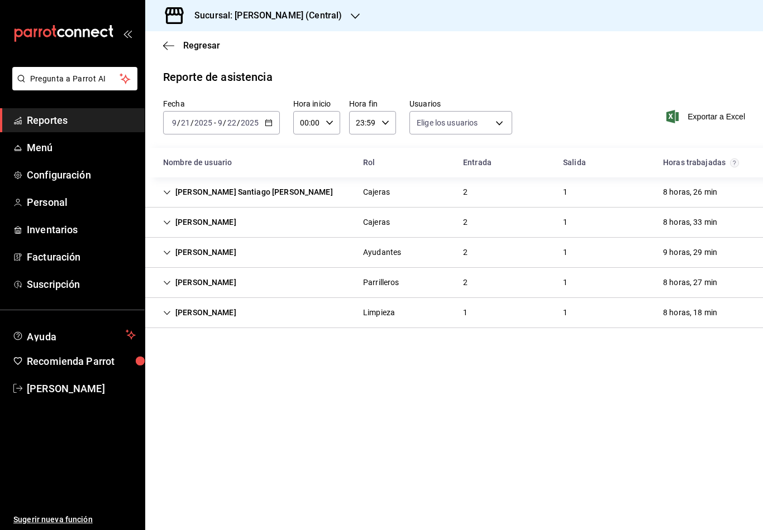
type input "0cf593d1-5539-49a1-9692-2fee09df5de3,aad07810-888b-4998-a43b-ac9dc7ac225d,aa617…"
click at [189, 123] on input "21" at bounding box center [185, 122] width 10 height 9
click at [487, 412] on main "Regresar Reporte de asistencia Fecha 2025-09-21 9 / 21 / 2025 - 2025-09-22 9 / …" at bounding box center [453, 280] width 617 height 499
click at [265, 124] on icon "button" at bounding box center [269, 123] width 8 height 8
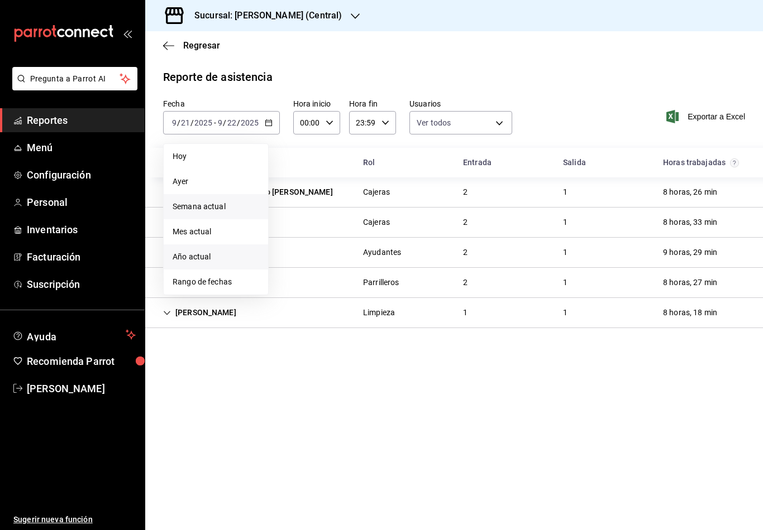
click at [215, 263] on li "Año actual" at bounding box center [216, 257] width 104 height 25
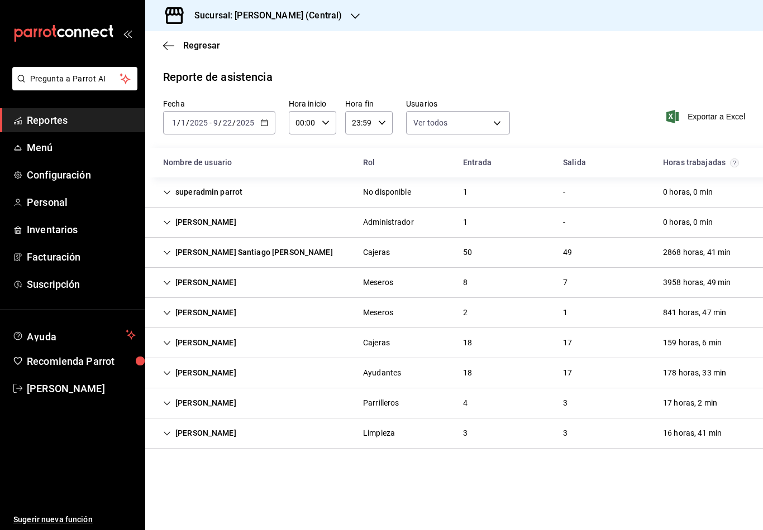
click at [730, 252] on div "2868 horas, 41 min" at bounding box center [696, 252] width 85 height 21
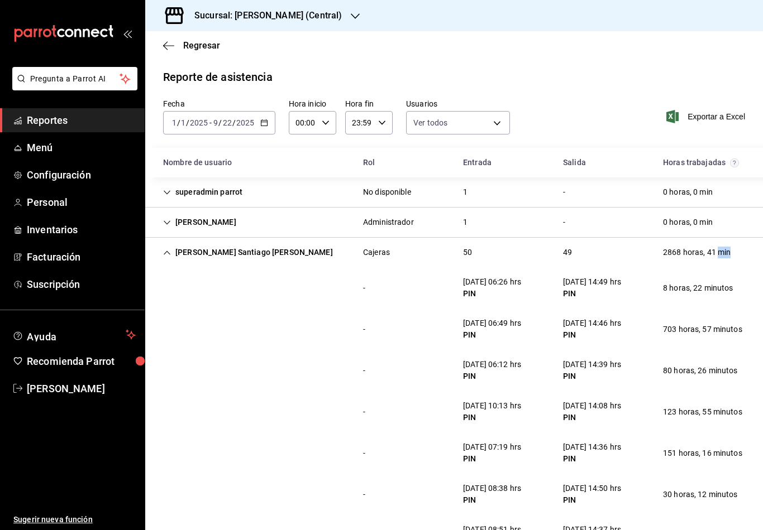
click at [174, 253] on div "Blanca Estrella Santiago Borges" at bounding box center [248, 252] width 188 height 21
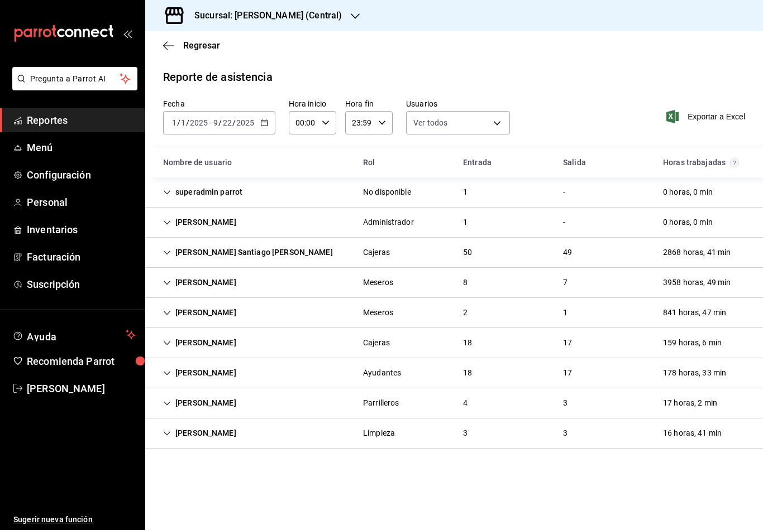
click at [174, 247] on div "Blanca Estrella Santiago Borges" at bounding box center [248, 252] width 188 height 21
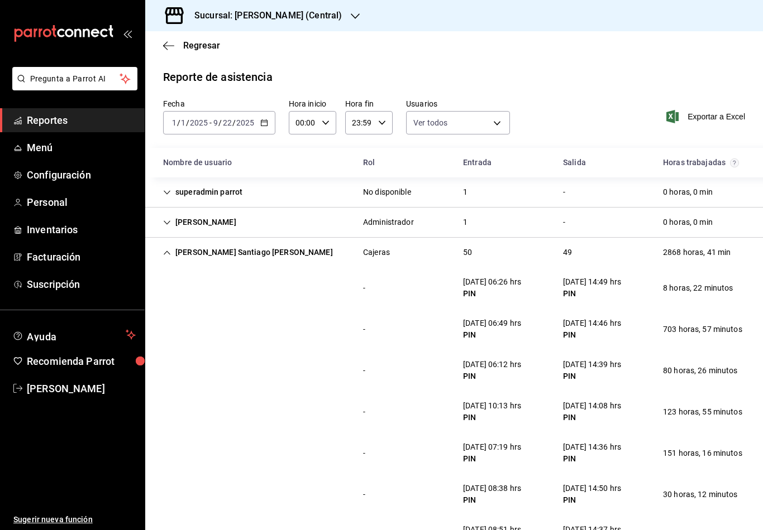
click at [170, 255] on icon "Cell" at bounding box center [167, 253] width 8 height 8
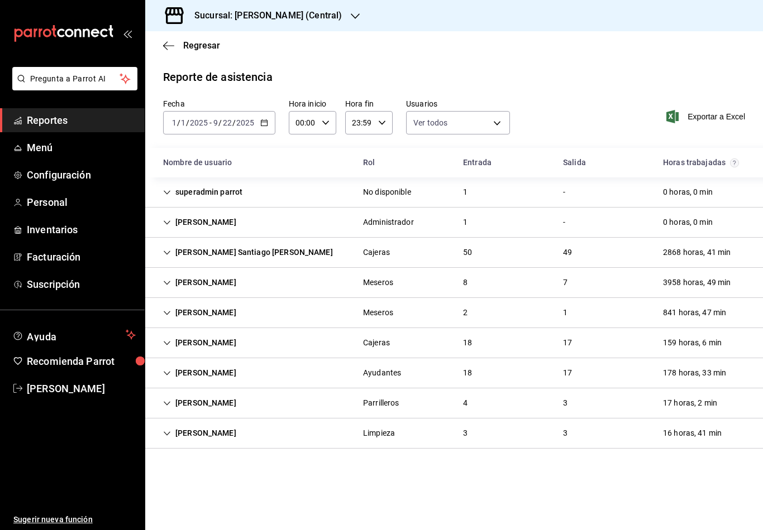
click at [356, 18] on icon "button" at bounding box center [355, 16] width 9 height 9
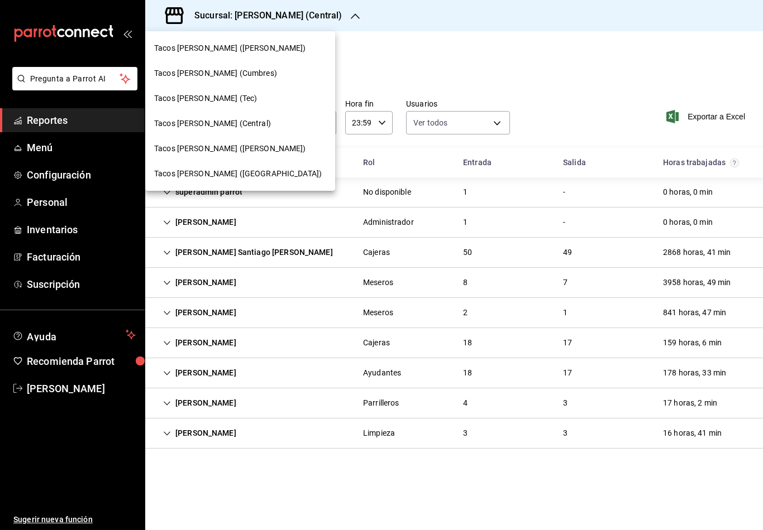
click at [244, 180] on div "Tacos don [PERSON_NAME] ([GEOGRAPHIC_DATA])" at bounding box center [240, 173] width 190 height 25
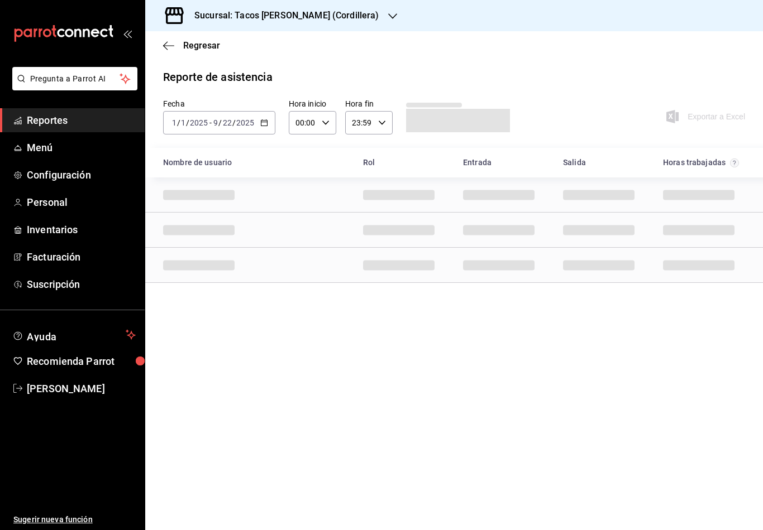
click at [262, 124] on icon "button" at bounding box center [264, 123] width 8 height 8
click at [206, 265] on li "Año actual" at bounding box center [216, 257] width 104 height 25
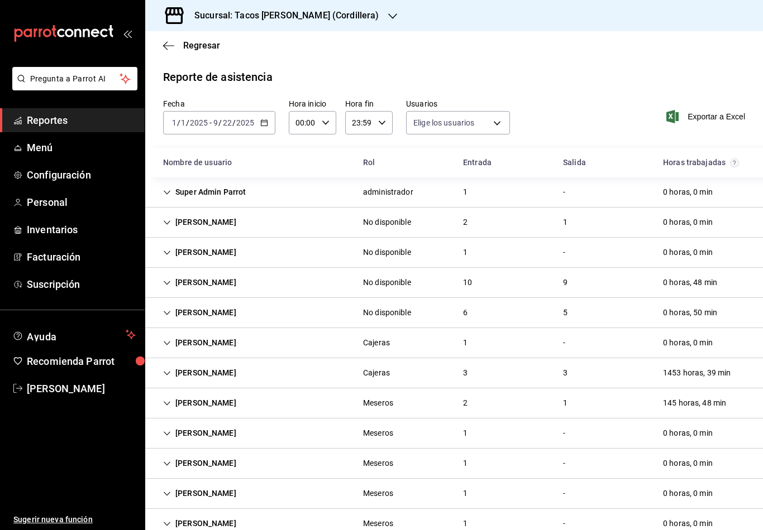
type input "0cf593d1-5539-49a1-9692-2fee09df5de3,aad07810-888b-4998-a43b-ac9dc7ac225d,aa617…"
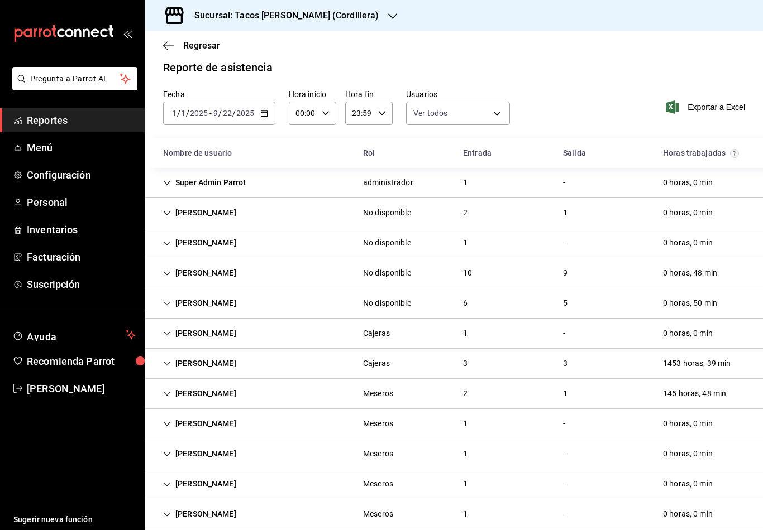
scroll to position [9, 0]
click at [681, 244] on div "0 horas, 0 min" at bounding box center [688, 243] width 68 height 21
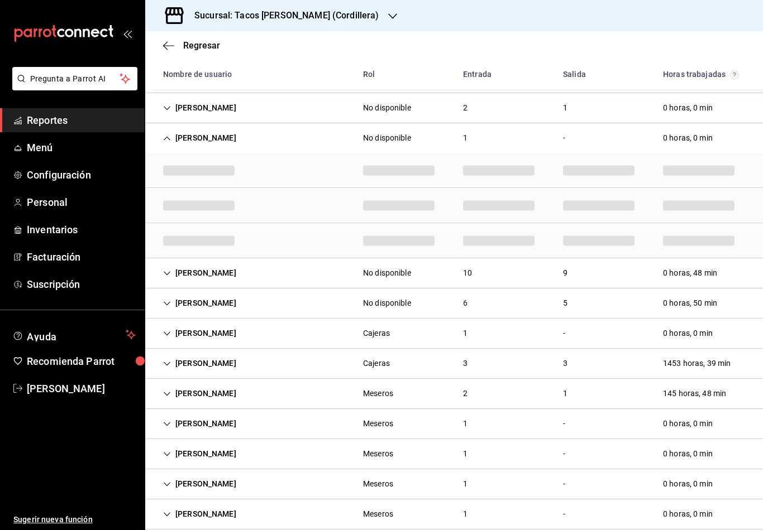
click at [159, 330] on div "[PERSON_NAME]" at bounding box center [199, 333] width 91 height 21
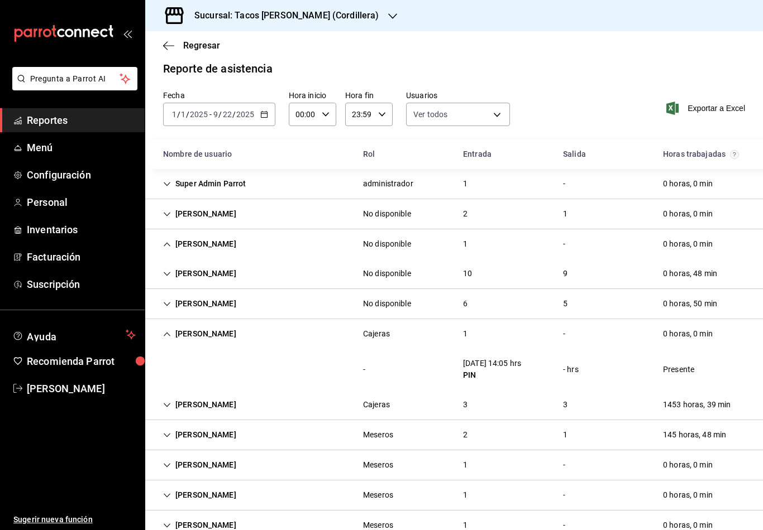
click at [172, 333] on div "[PERSON_NAME]" at bounding box center [199, 334] width 91 height 21
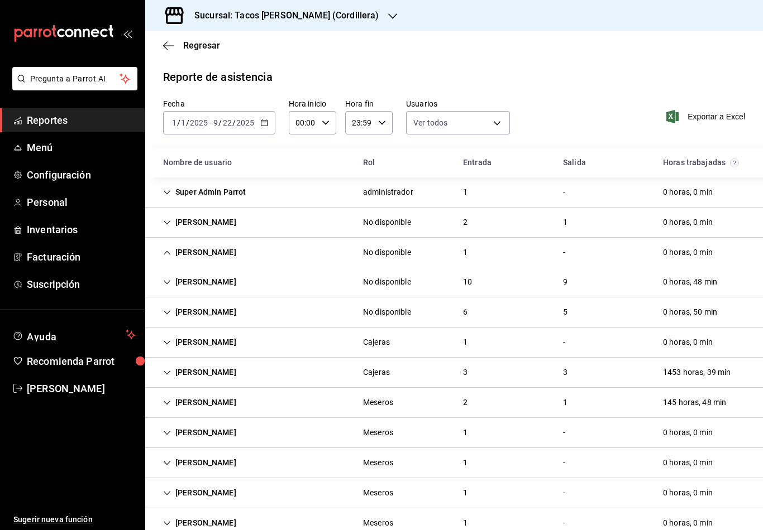
scroll to position [0, 0]
click at [168, 250] on icon "Cell" at bounding box center [167, 253] width 8 height 8
click at [164, 252] on icon "Cell" at bounding box center [167, 253] width 8 height 8
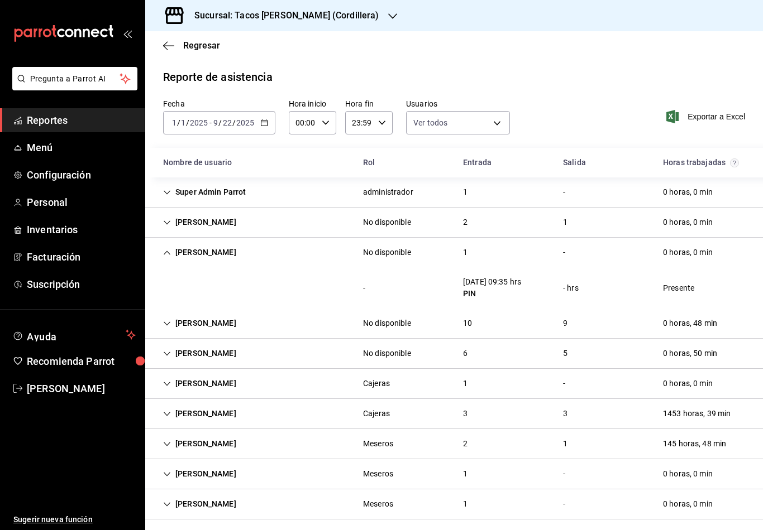
click at [166, 253] on icon "Cell" at bounding box center [167, 253] width 8 height 8
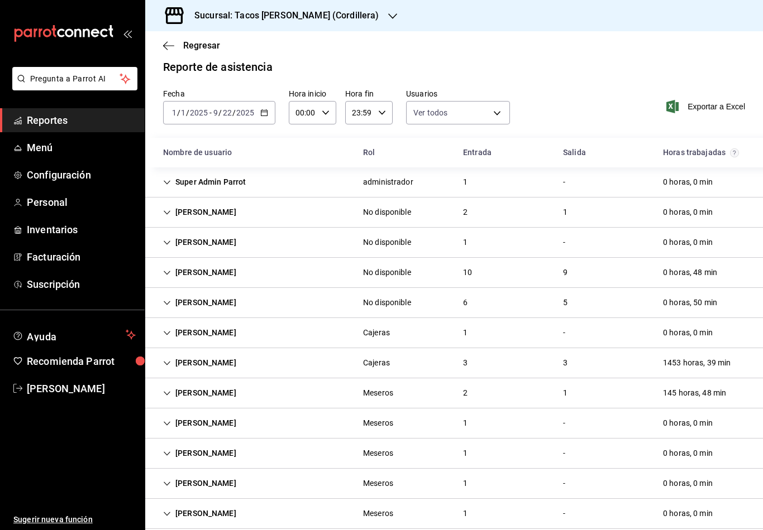
scroll to position [9, 0]
click at [174, 391] on div "[PERSON_NAME]" at bounding box center [199, 393] width 91 height 21
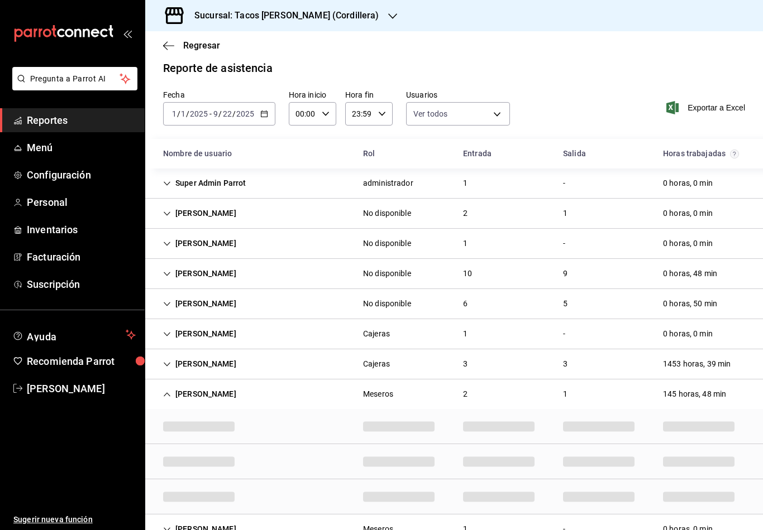
click at [167, 394] on icon "Cell" at bounding box center [167, 395] width 8 height 8
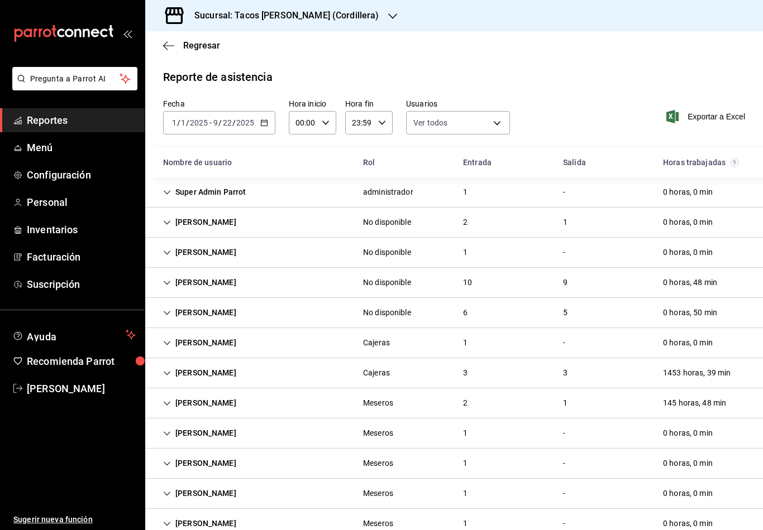
scroll to position [0, 0]
click at [388, 18] on icon "button" at bounding box center [392, 16] width 9 height 9
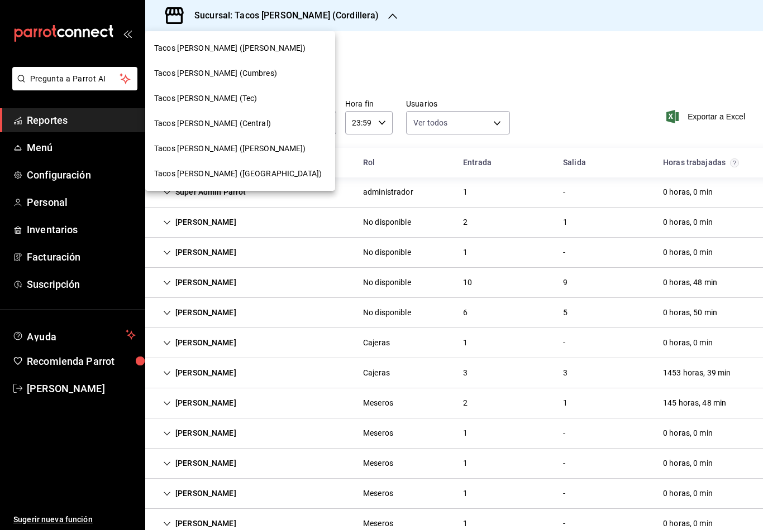
click at [36, 33] on div at bounding box center [381, 265] width 763 height 530
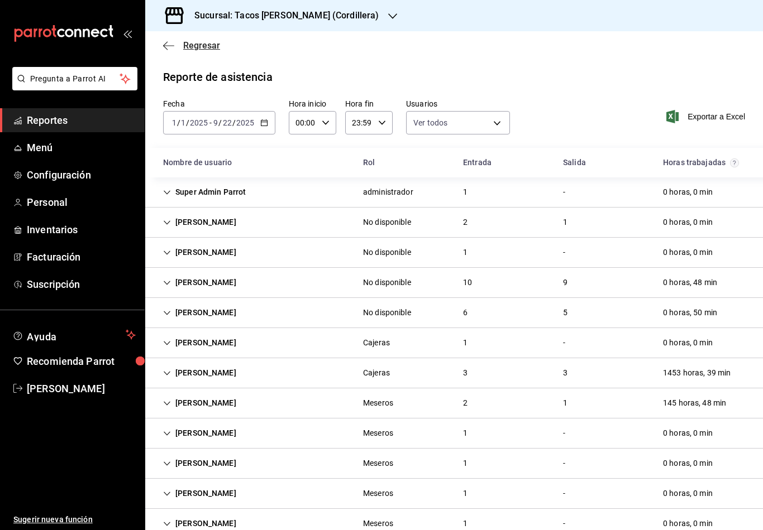
click at [165, 47] on icon "button" at bounding box center [168, 46] width 11 height 10
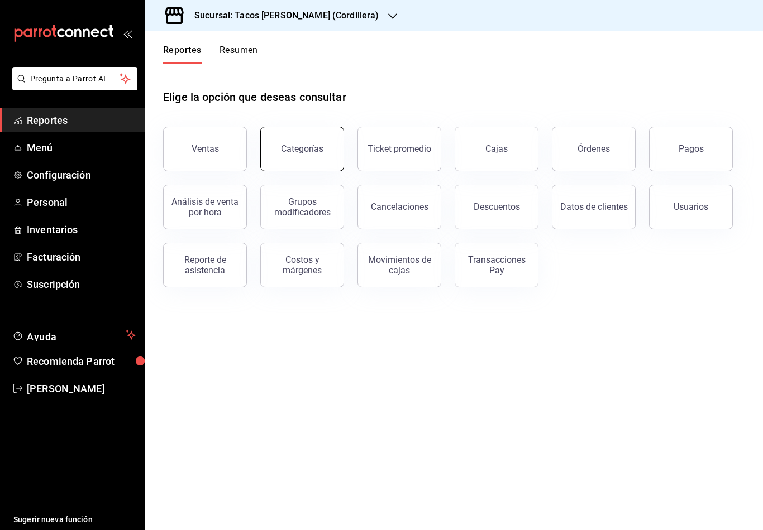
click at [314, 154] on button "Categorías" at bounding box center [302, 149] width 84 height 45
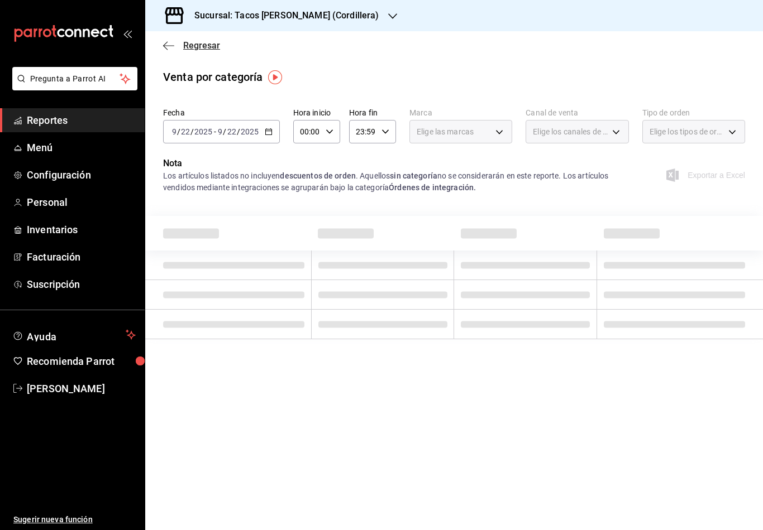
click at [170, 42] on icon "button" at bounding box center [168, 46] width 11 height 10
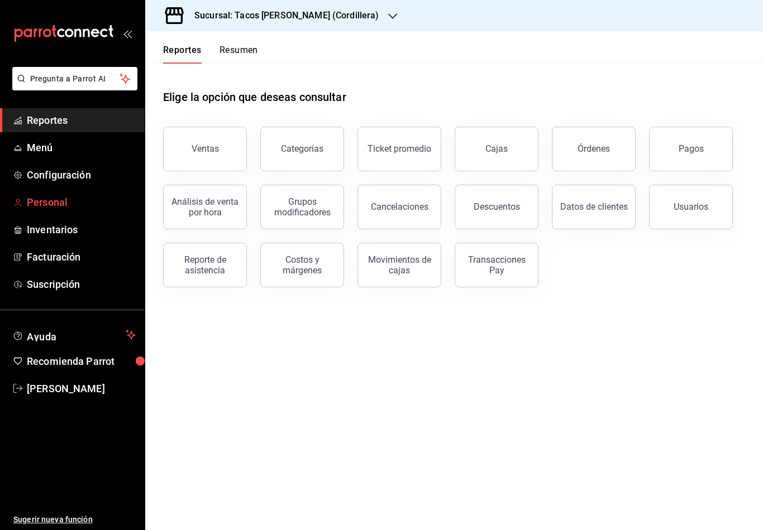
click at [50, 202] on span "Personal" at bounding box center [81, 202] width 109 height 15
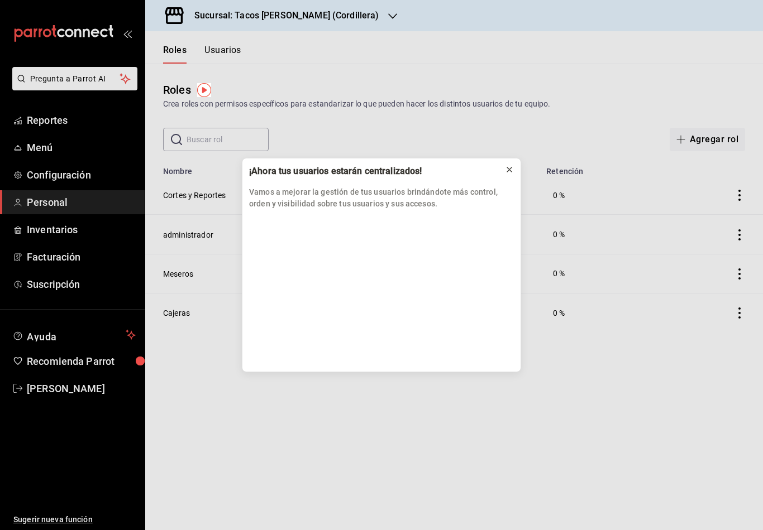
click at [509, 170] on icon at bounding box center [509, 169] width 4 height 4
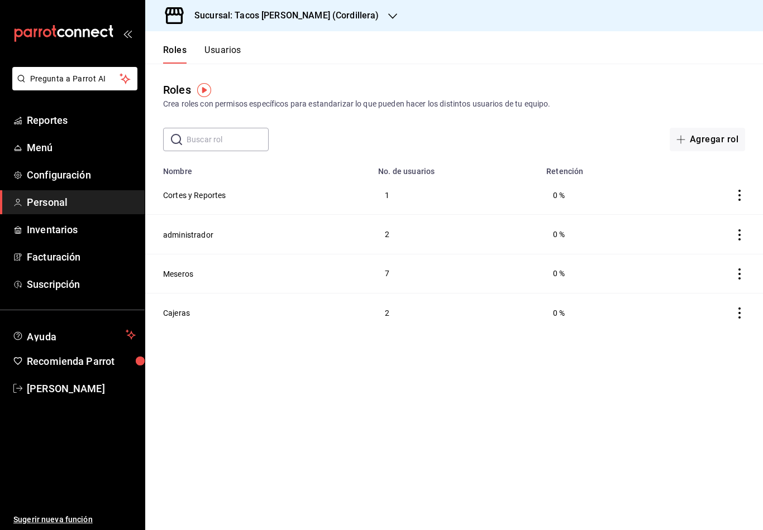
click at [57, 28] on icon "mailbox folders" at bounding box center [63, 33] width 100 height 17
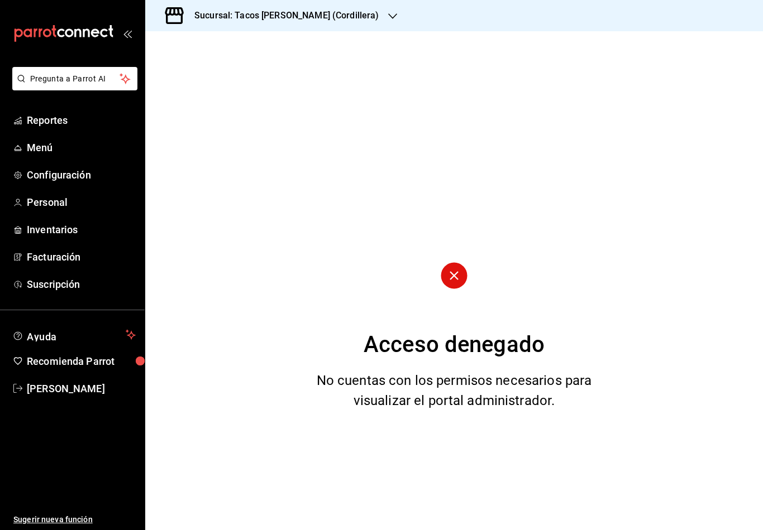
click at [88, 28] on icon "mailbox folders" at bounding box center [63, 33] width 100 height 17
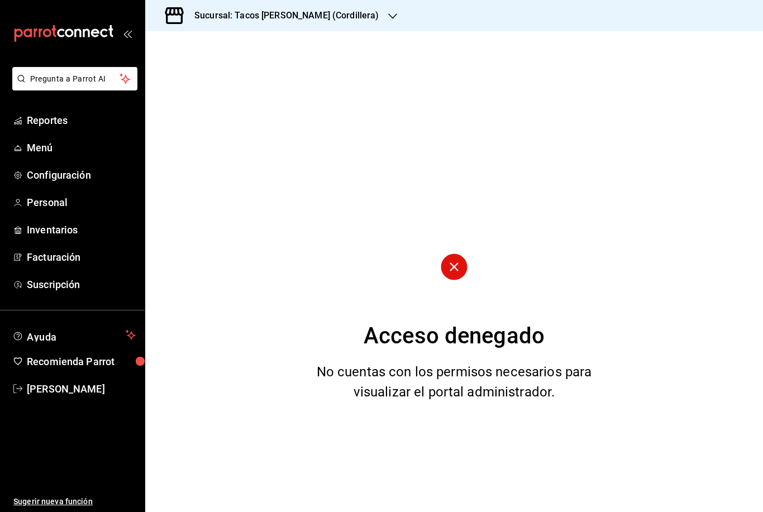
click at [29, 39] on icon "mailbox folders" at bounding box center [63, 33] width 100 height 17
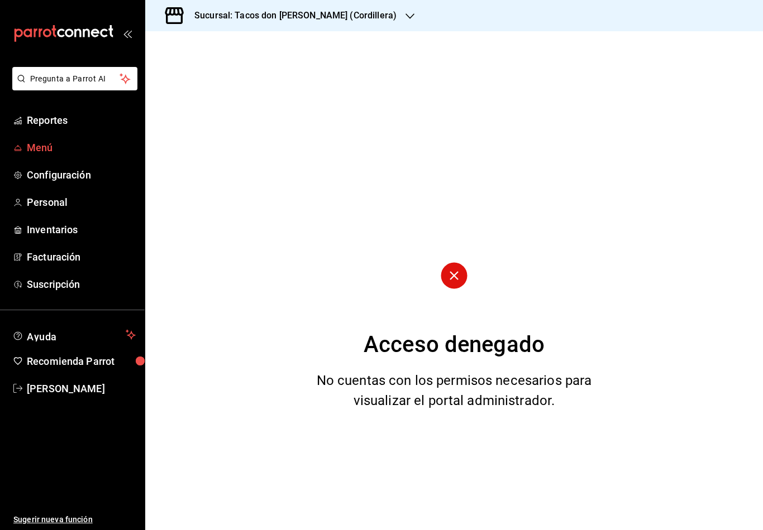
click at [45, 146] on span "Menú" at bounding box center [81, 147] width 109 height 15
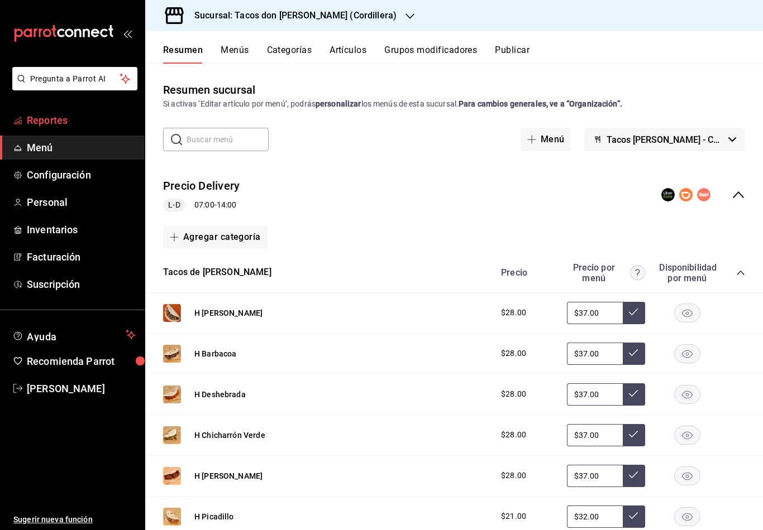
click at [38, 122] on span "Reportes" at bounding box center [81, 120] width 109 height 15
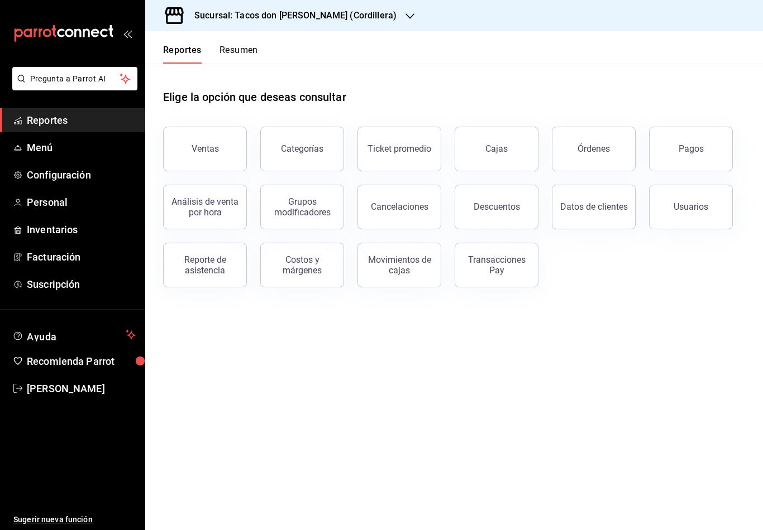
click at [353, 18] on div "Sucursal: Tacos don [PERSON_NAME] (Cordillera)" at bounding box center [286, 15] width 265 height 31
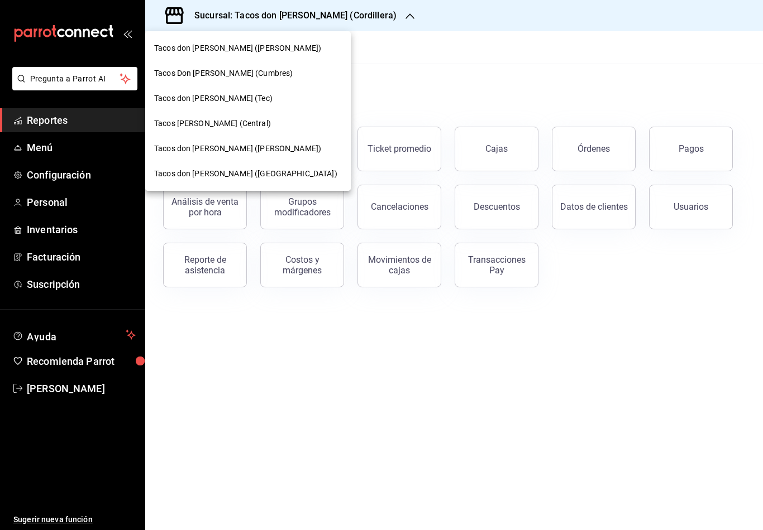
click at [239, 55] on div "Tacos don [PERSON_NAME] ([PERSON_NAME])" at bounding box center [247, 48] width 205 height 25
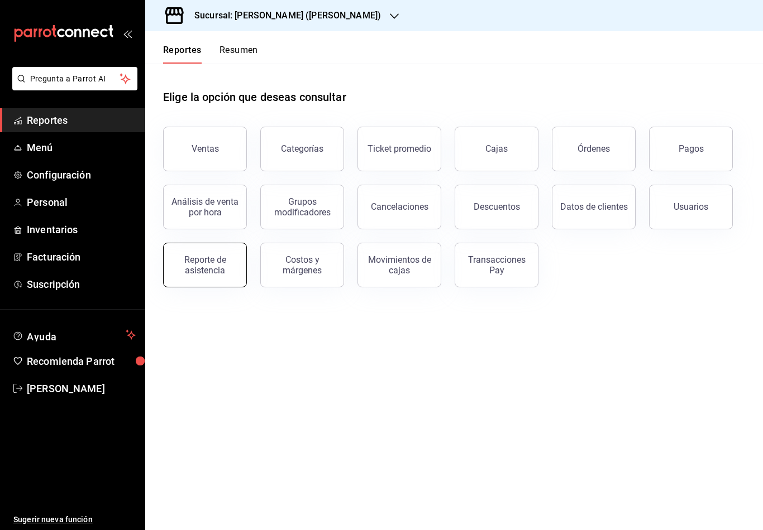
click at [213, 266] on div "Reporte de asistencia" at bounding box center [204, 265] width 69 height 21
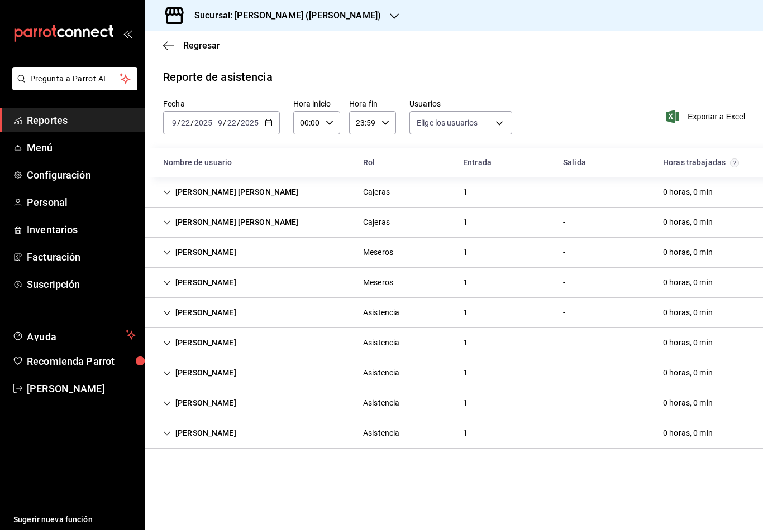
type input "0cf593d1-5539-49a1-9692-2fee09df5de3,aad07810-888b-4998-a43b-ac9dc7ac225d,aa617…"
click at [365, 21] on div "Sucursal: [PERSON_NAME] ([PERSON_NAME])" at bounding box center [278, 15] width 249 height 31
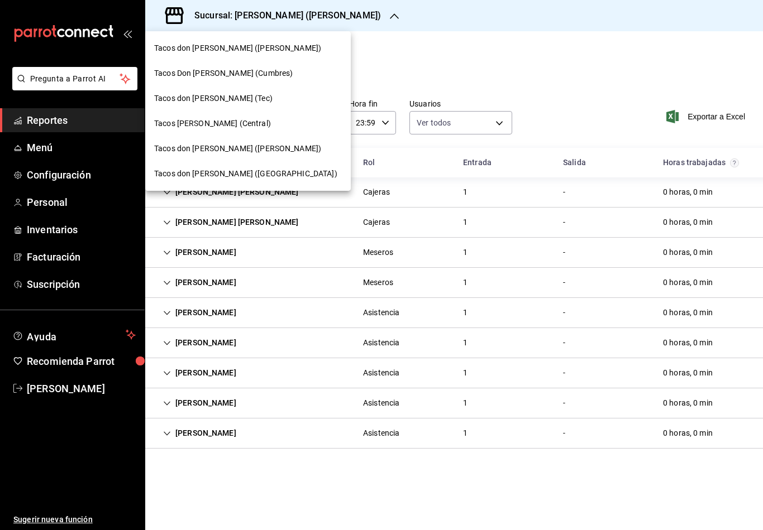
click at [462, 72] on div at bounding box center [381, 265] width 763 height 530
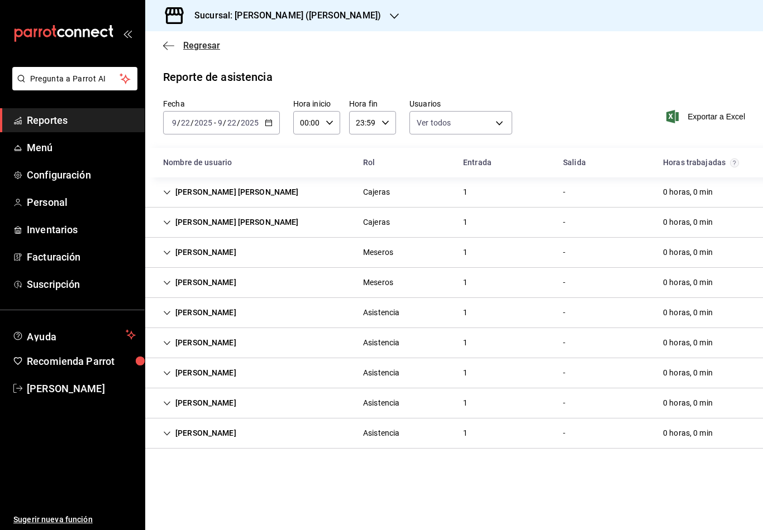
click at [164, 44] on icon "button" at bounding box center [168, 46] width 11 height 10
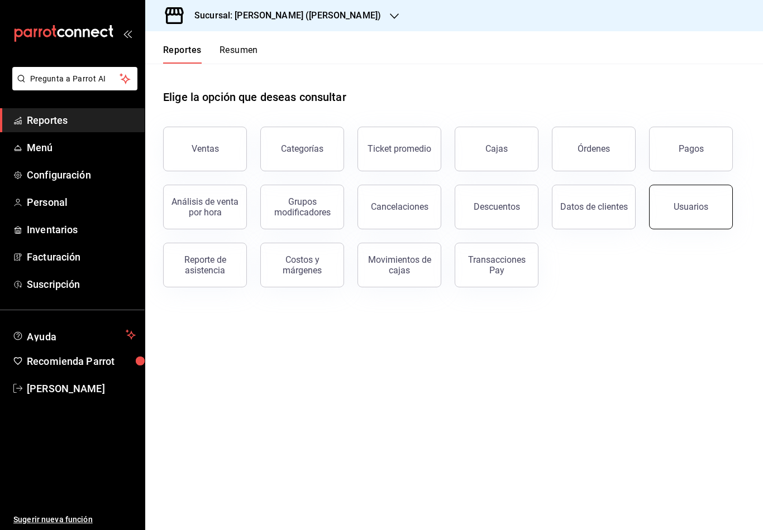
click at [696, 209] on div "Usuarios" at bounding box center [690, 207] width 35 height 11
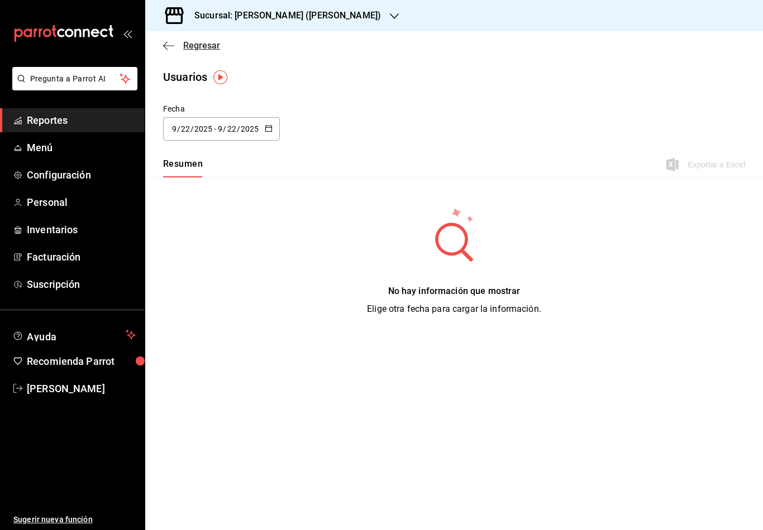
click at [169, 42] on icon "button" at bounding box center [168, 46] width 11 height 10
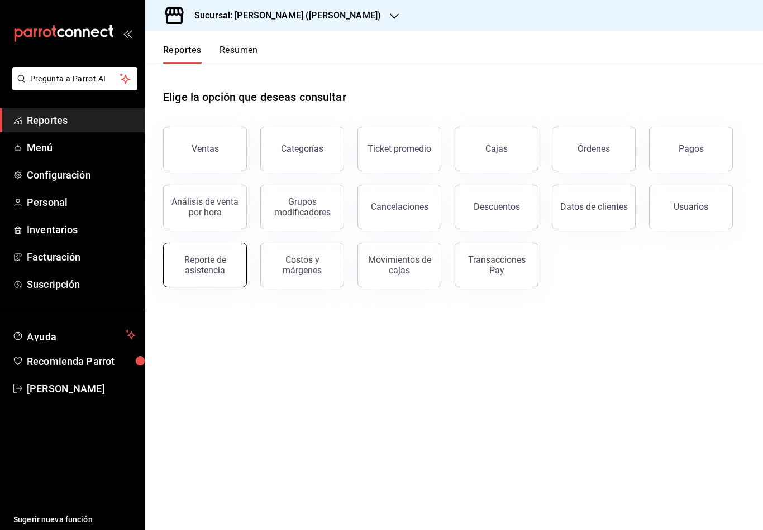
click at [206, 262] on div "Reporte de asistencia" at bounding box center [204, 265] width 69 height 21
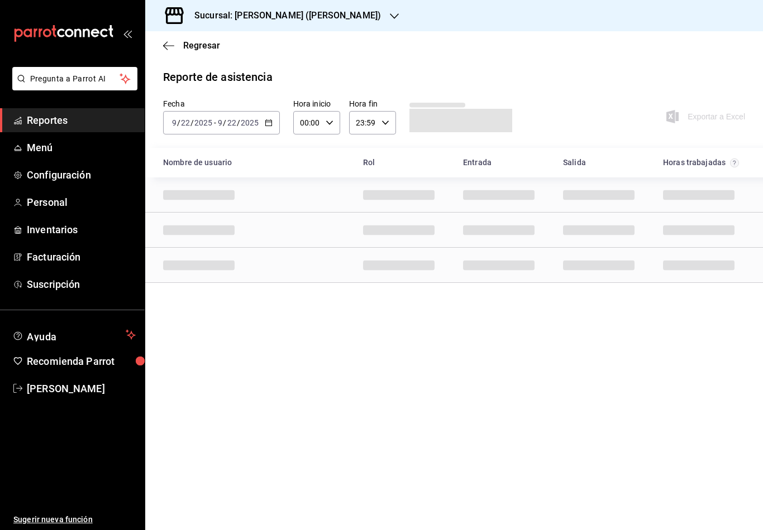
click at [265, 126] on \(Stroke\) "button" at bounding box center [268, 123] width 7 height 6
click at [174, 48] on span "Regresar" at bounding box center [191, 45] width 57 height 11
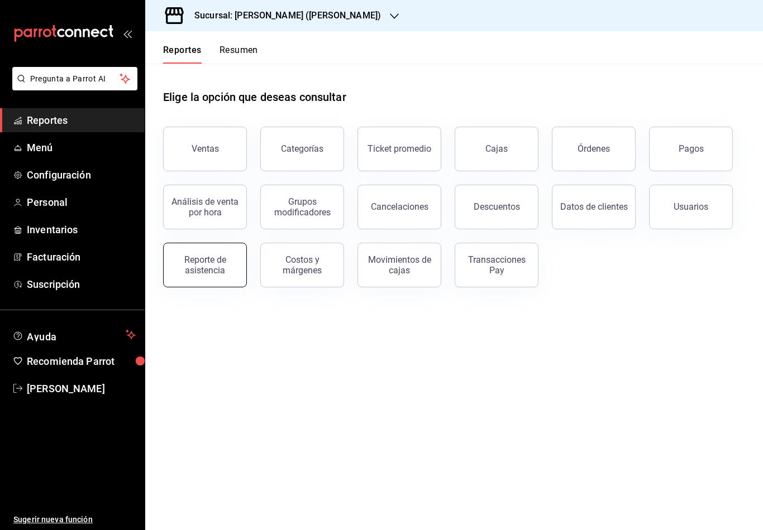
click at [219, 251] on button "Reporte de asistencia" at bounding box center [205, 265] width 84 height 45
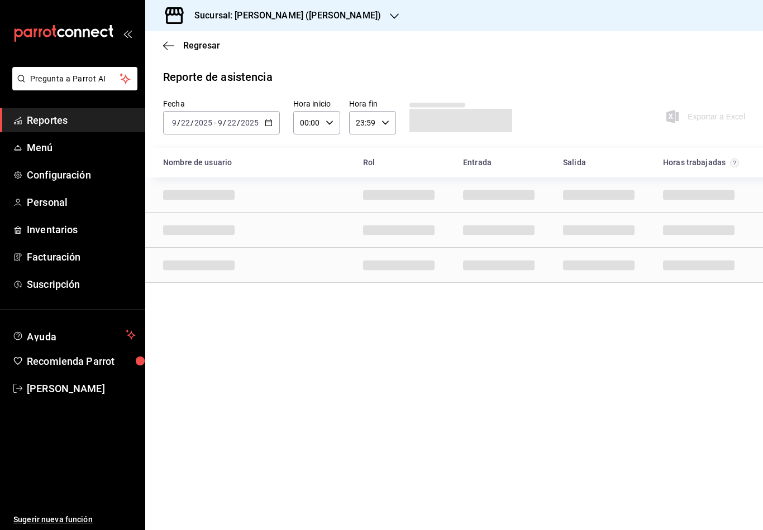
click at [269, 122] on icon "button" at bounding box center [269, 123] width 8 height 8
click at [199, 261] on span "Año actual" at bounding box center [215, 257] width 87 height 12
type input "0cf593d1-5539-49a1-9692-2fee09df5de3,aad07810-888b-4998-a43b-ac9dc7ac225d,aa617…"
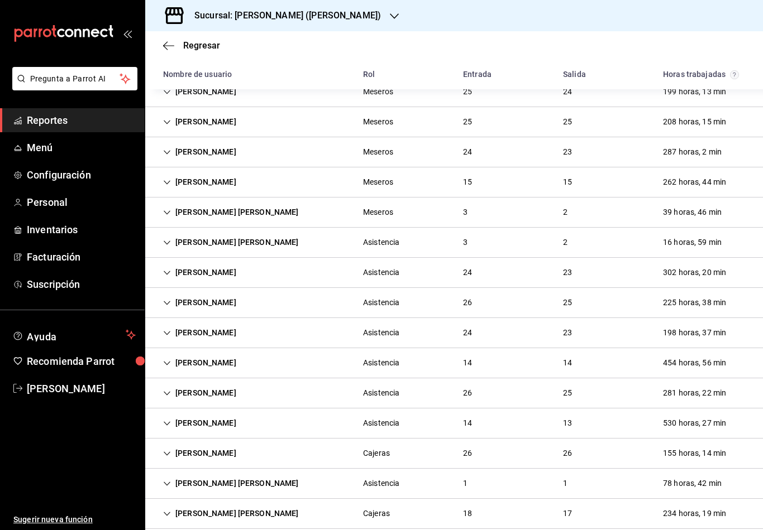
scroll to position [220, 0]
click at [164, 516] on icon "Cell" at bounding box center [167, 515] width 8 height 8
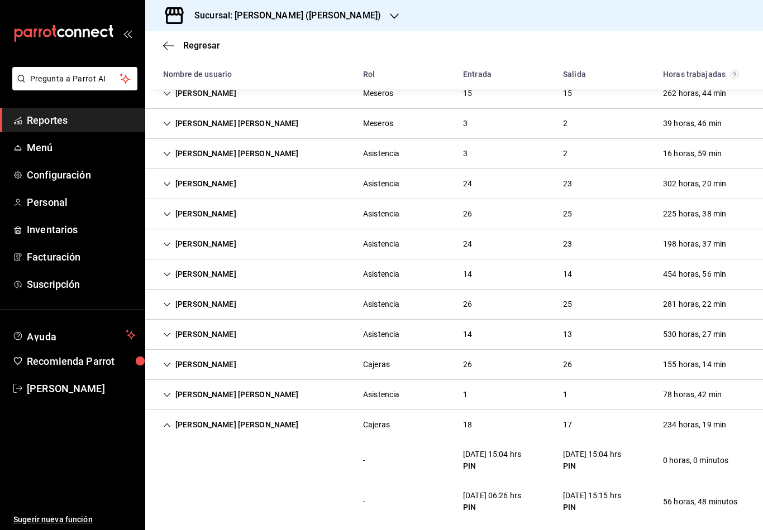
scroll to position [310, 0]
click at [166, 397] on icon "Cell" at bounding box center [167, 395] width 8 height 8
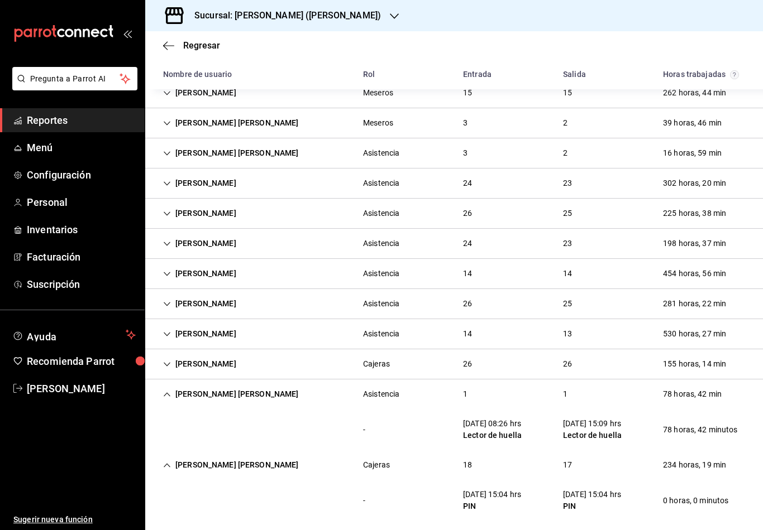
click at [167, 397] on icon "Cell" at bounding box center [167, 395] width 8 height 8
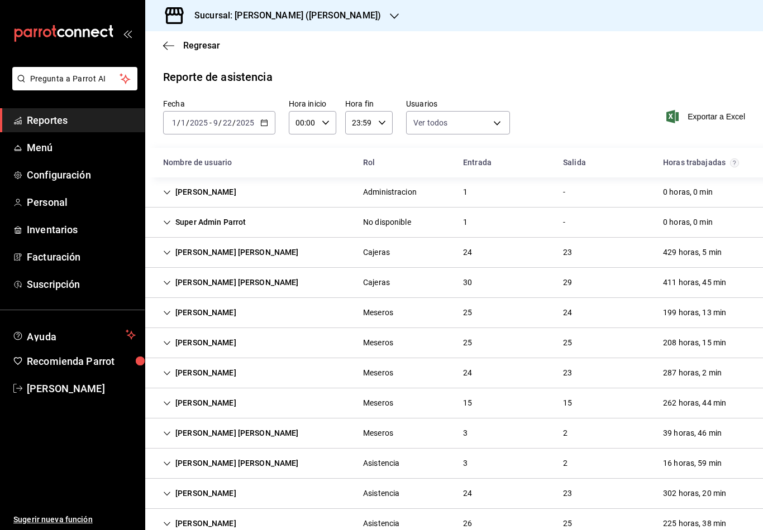
scroll to position [0, 0]
click at [261, 124] on icon "button" at bounding box center [264, 123] width 8 height 8
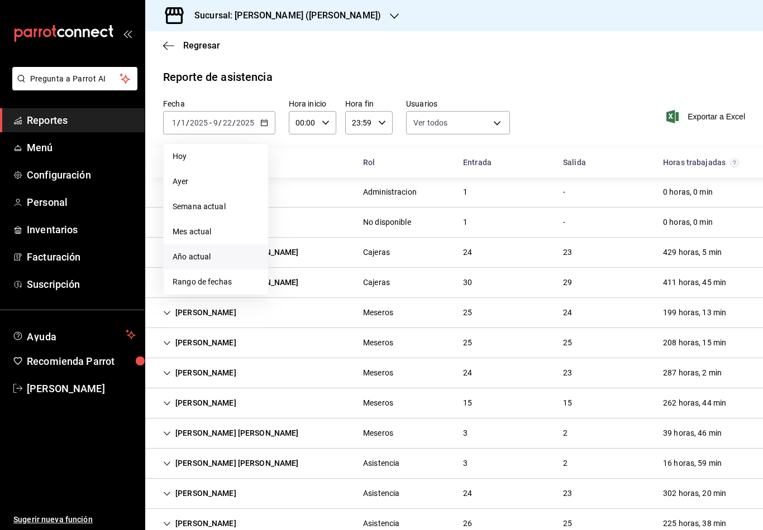
click at [177, 161] on span "Hoy" at bounding box center [215, 157] width 87 height 12
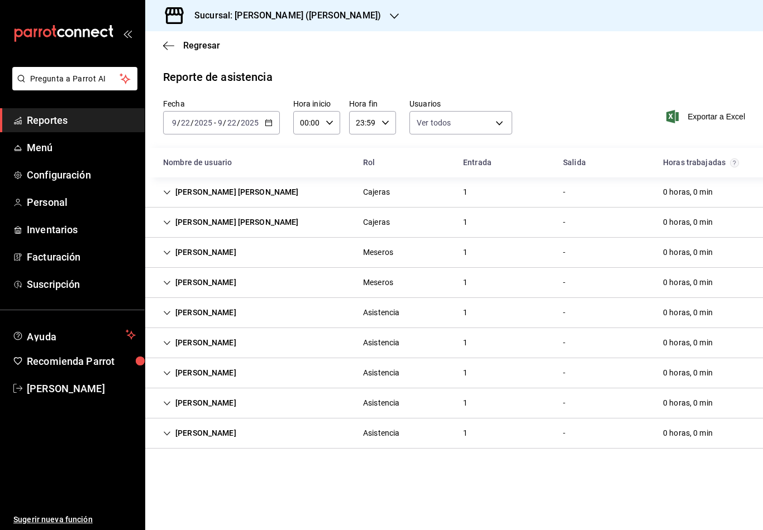
click at [268, 123] on icon "button" at bounding box center [269, 123] width 8 height 8
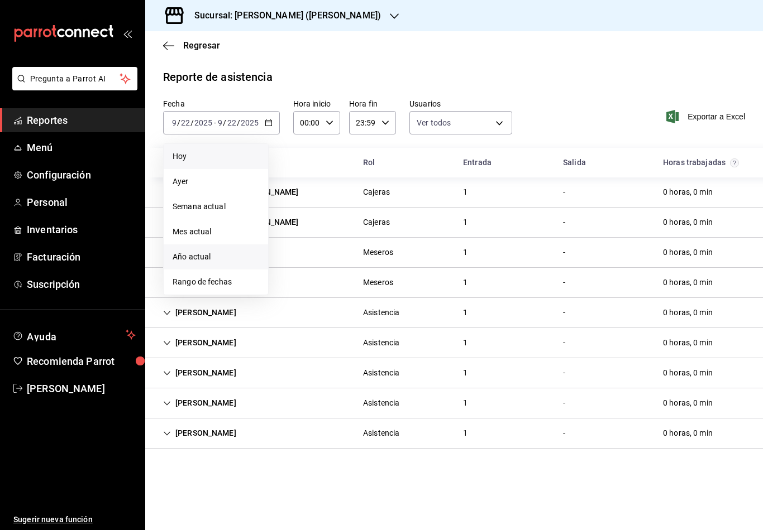
click at [219, 265] on li "Año actual" at bounding box center [216, 257] width 104 height 25
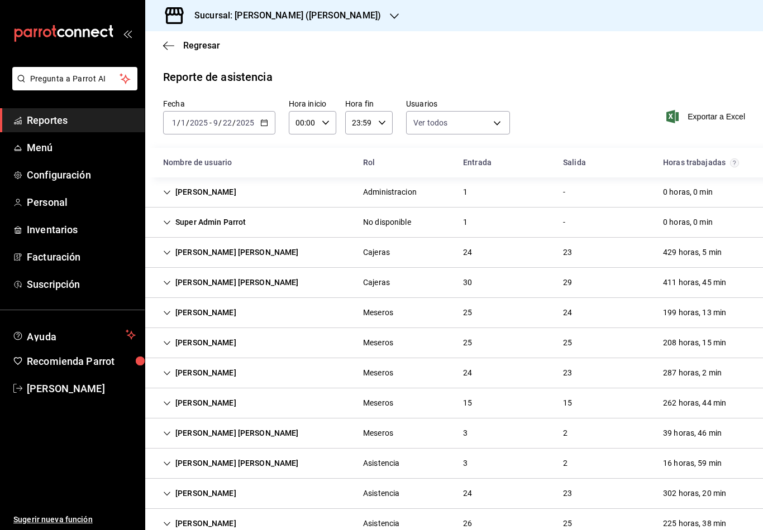
click at [253, 119] on input "2025" at bounding box center [245, 122] width 19 height 9
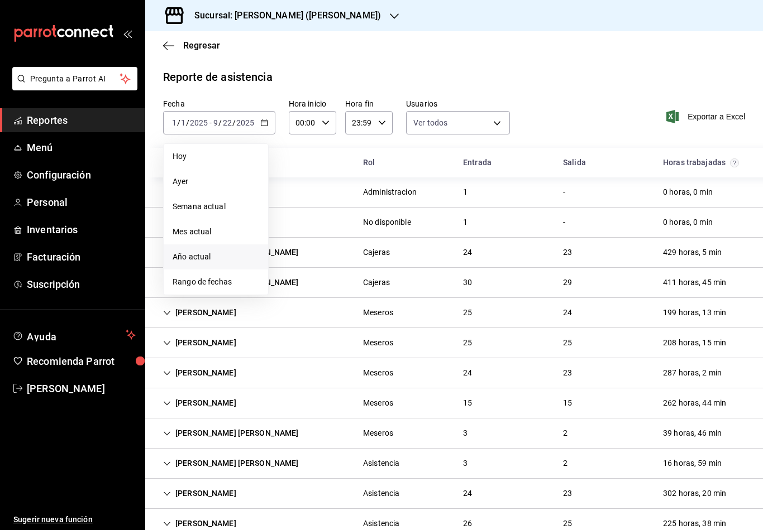
click at [219, 258] on span "Año actual" at bounding box center [215, 257] width 87 height 12
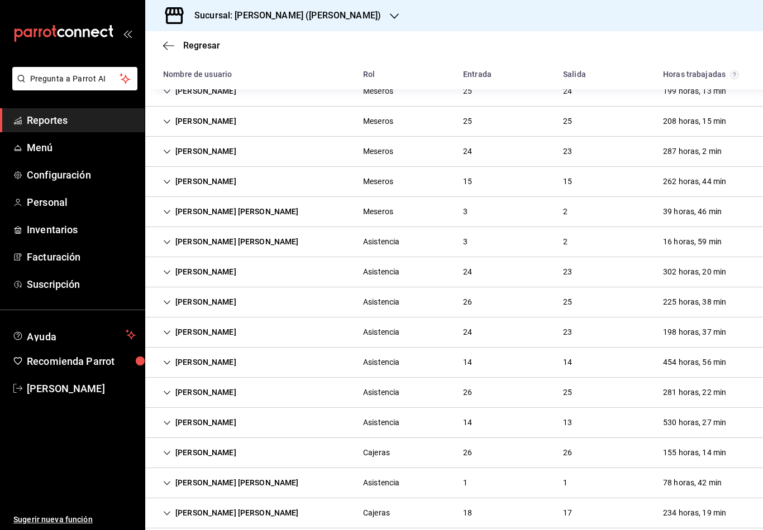
scroll to position [220, 0]
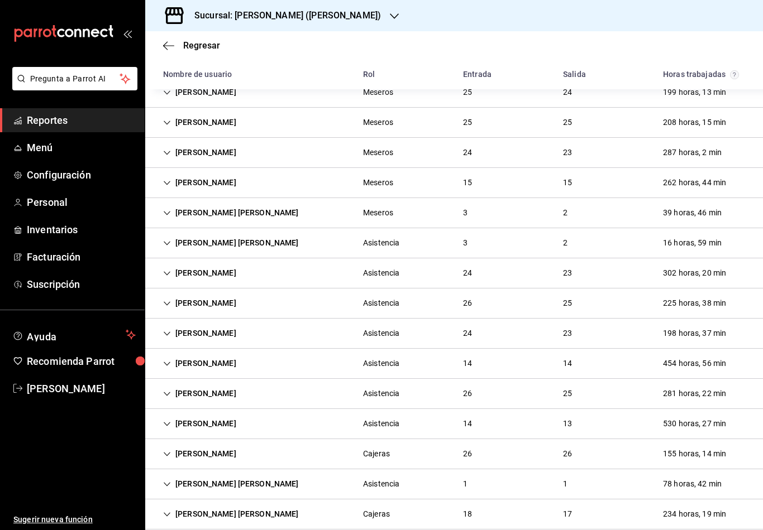
click at [193, 499] on div "[PERSON_NAME] [PERSON_NAME] Asistencia 1 1 78 horas, 42 min" at bounding box center [453, 484] width 617 height 30
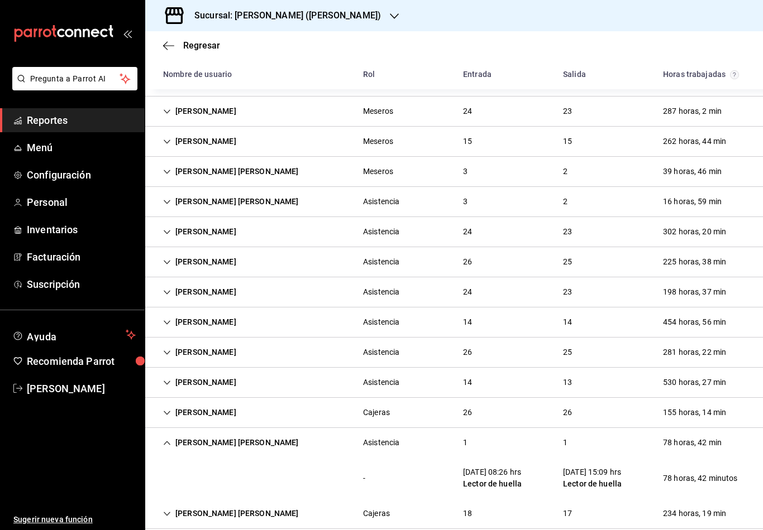
scroll to position [261, 0]
click at [159, 506] on div "[PERSON_NAME] [PERSON_NAME]" at bounding box center [231, 514] width 154 height 21
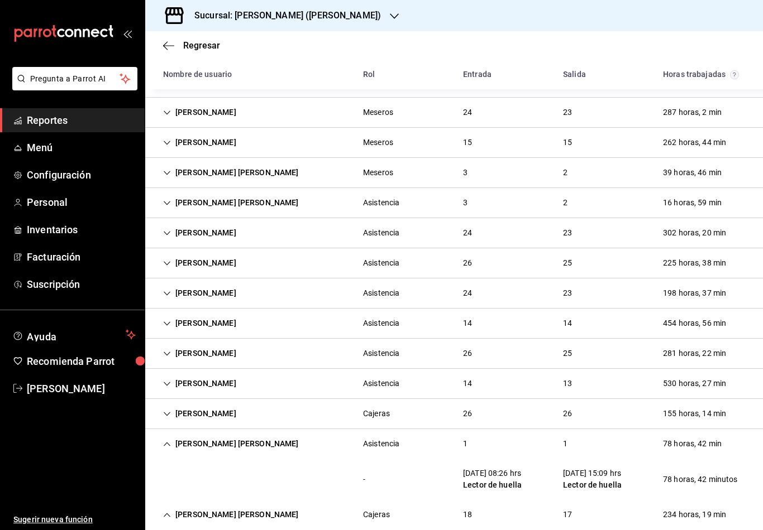
click at [170, 512] on icon "Cell" at bounding box center [167, 515] width 8 height 8
click at [170, 510] on div "[PERSON_NAME] [PERSON_NAME]" at bounding box center [231, 515] width 154 height 21
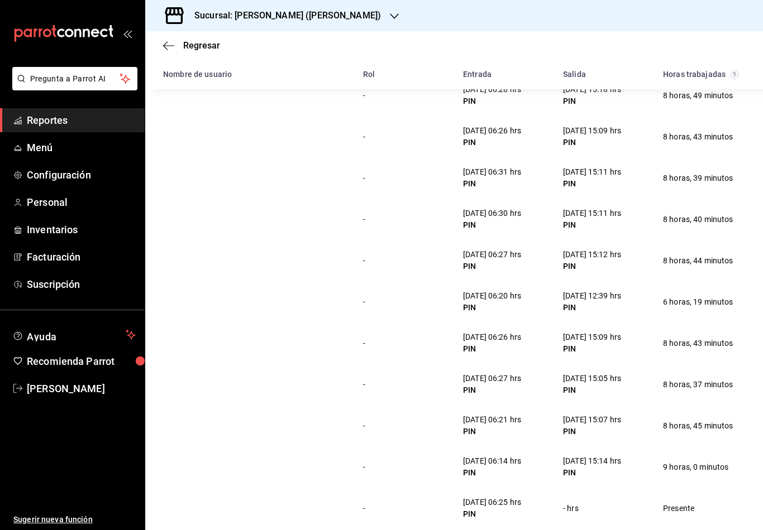
scroll to position [1004, 0]
click at [170, 47] on icon "button" at bounding box center [168, 46] width 11 height 10
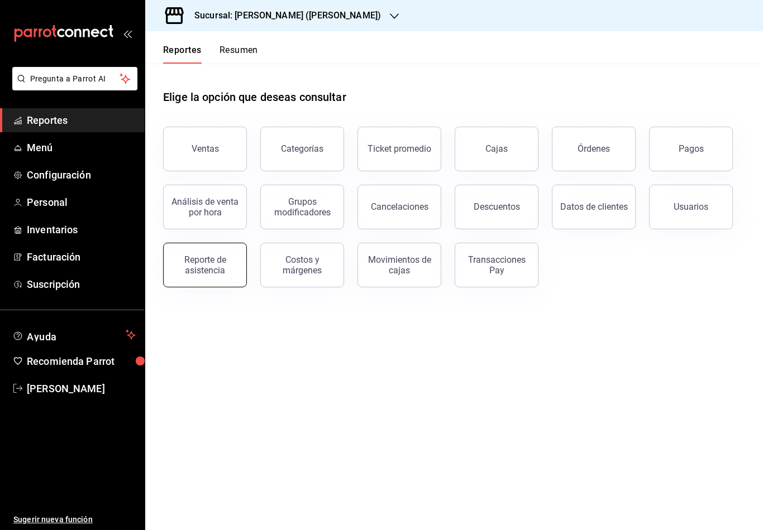
click at [217, 269] on div "Reporte de asistencia" at bounding box center [204, 265] width 69 height 21
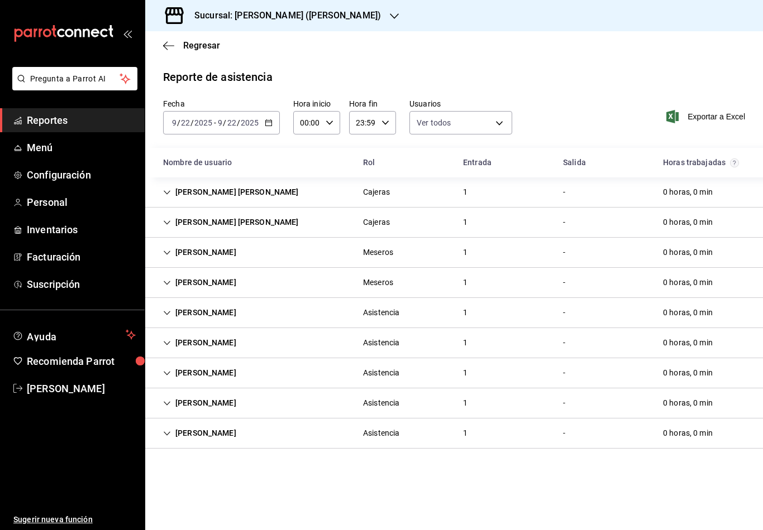
scroll to position [17, 0]
click at [348, 17] on h3 "Sucursal: [PERSON_NAME] ([PERSON_NAME])" at bounding box center [282, 15] width 195 height 13
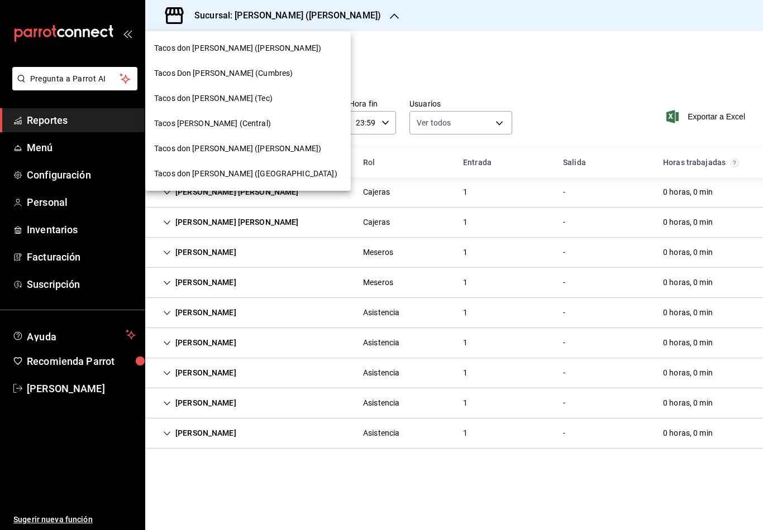
click at [317, 298] on div at bounding box center [381, 265] width 763 height 530
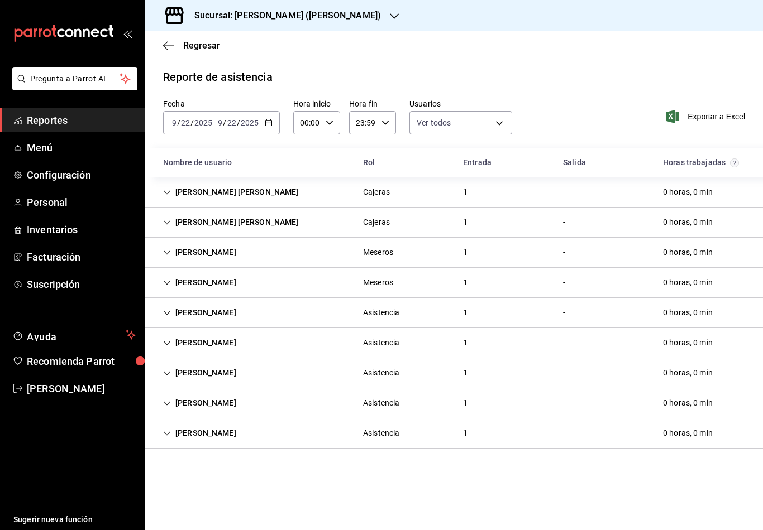
click at [269, 119] on icon "button" at bounding box center [269, 123] width 8 height 8
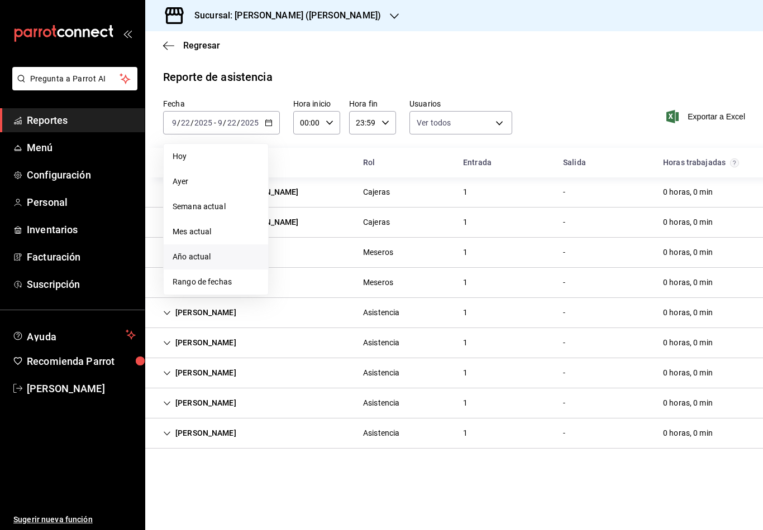
click at [233, 246] on li "Año actual" at bounding box center [216, 257] width 104 height 25
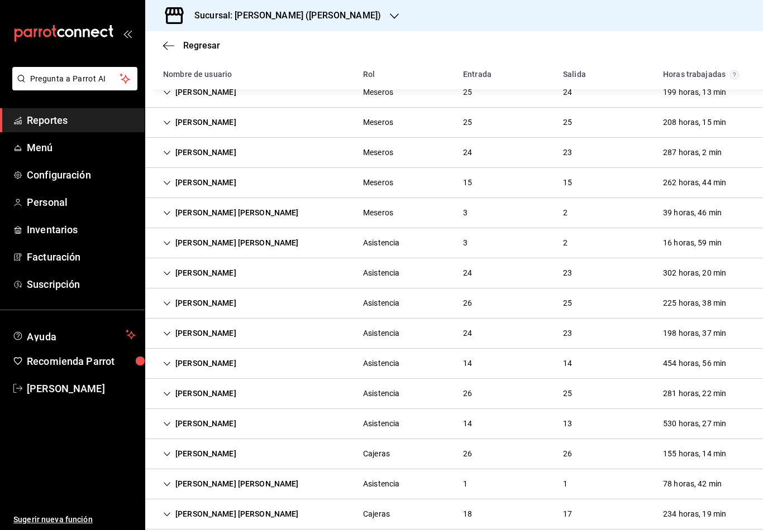
click at [166, 481] on icon "Cell" at bounding box center [167, 485] width 8 height 8
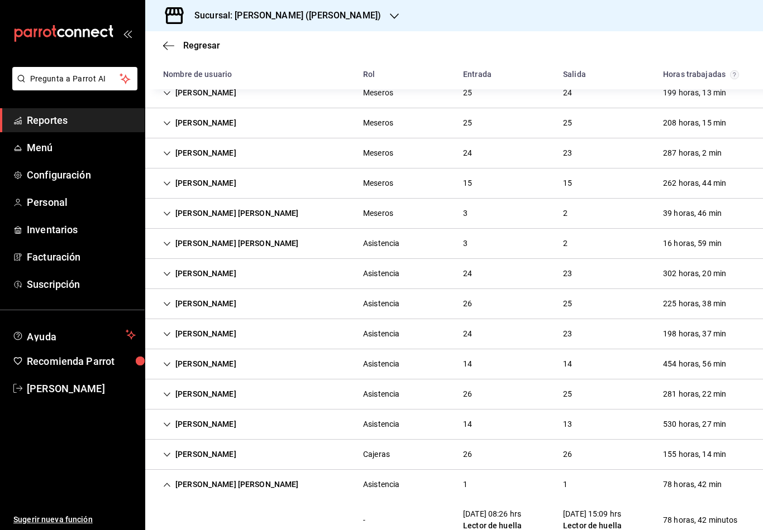
click at [167, 483] on icon "Cell" at bounding box center [167, 485] width 7 height 4
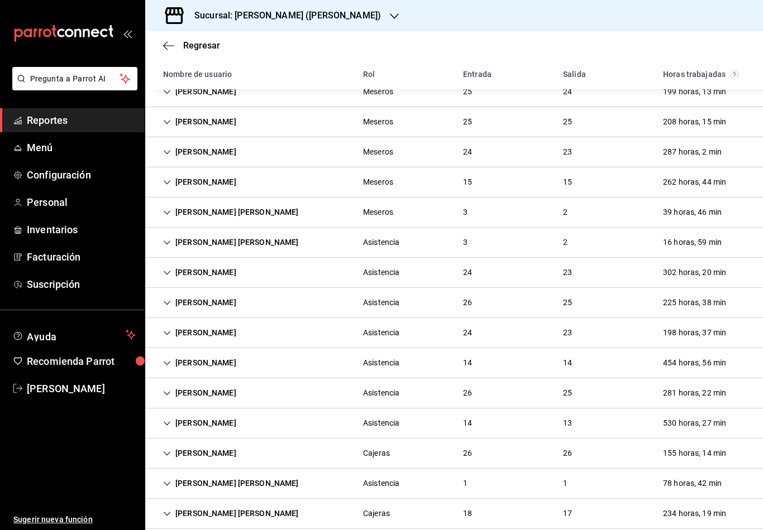
scroll to position [220, 0]
click at [390, 16] on icon "button" at bounding box center [394, 16] width 9 height 9
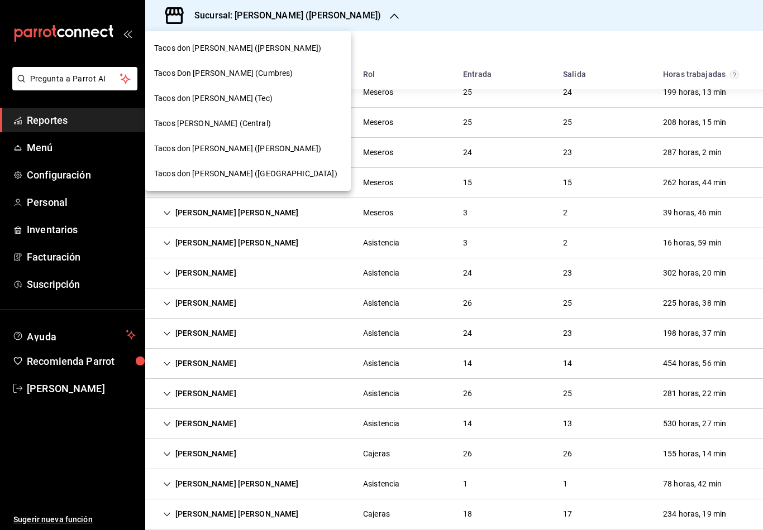
click at [270, 171] on div "Tacos don [PERSON_NAME] ([GEOGRAPHIC_DATA])" at bounding box center [248, 174] width 188 height 12
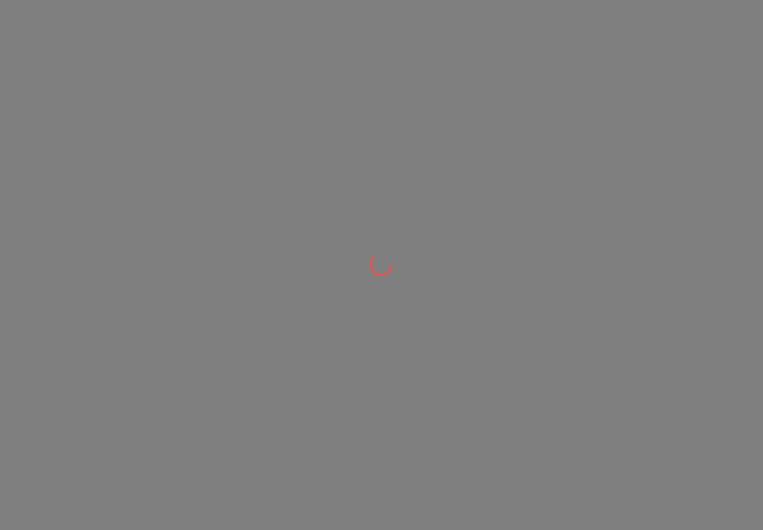
scroll to position [0, 0]
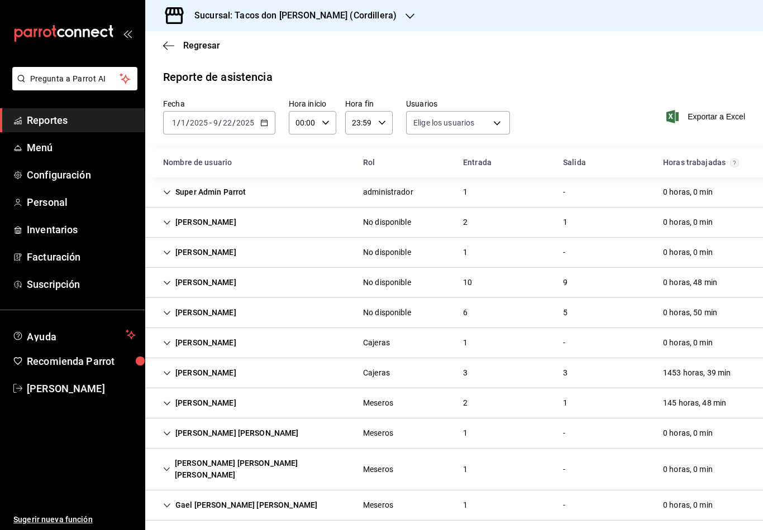
type input "0cf593d1-5539-49a1-9692-2fee09df5de3,aad07810-888b-4998-a43b-ac9dc7ac225d,aa617…"
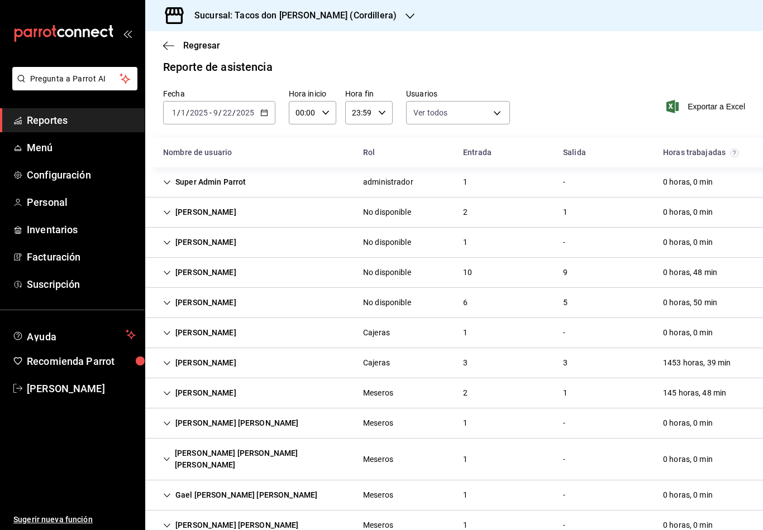
scroll to position [9, 0]
click at [171, 47] on icon "button" at bounding box center [168, 46] width 11 height 10
